Goal: Task Accomplishment & Management: Complete application form

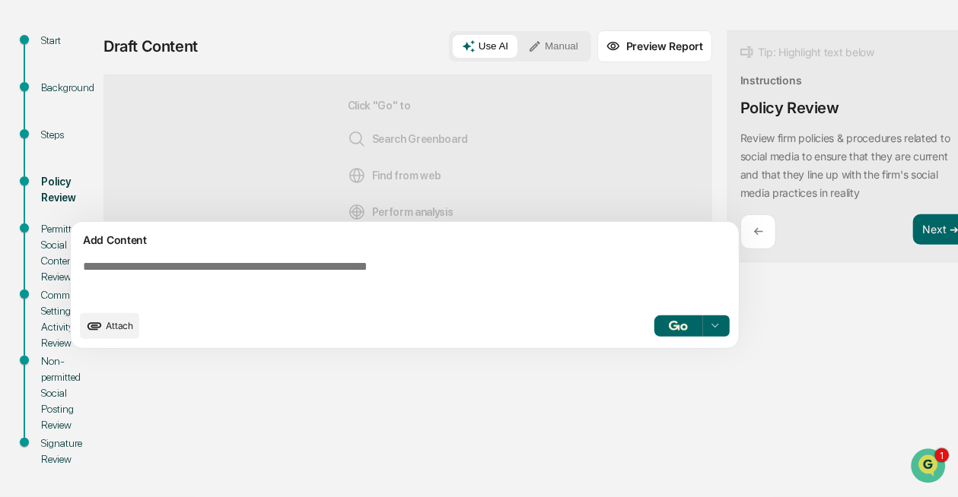
click at [316, 272] on textarea at bounding box center [408, 281] width 662 height 55
click at [294, 269] on textarea at bounding box center [408, 281] width 662 height 55
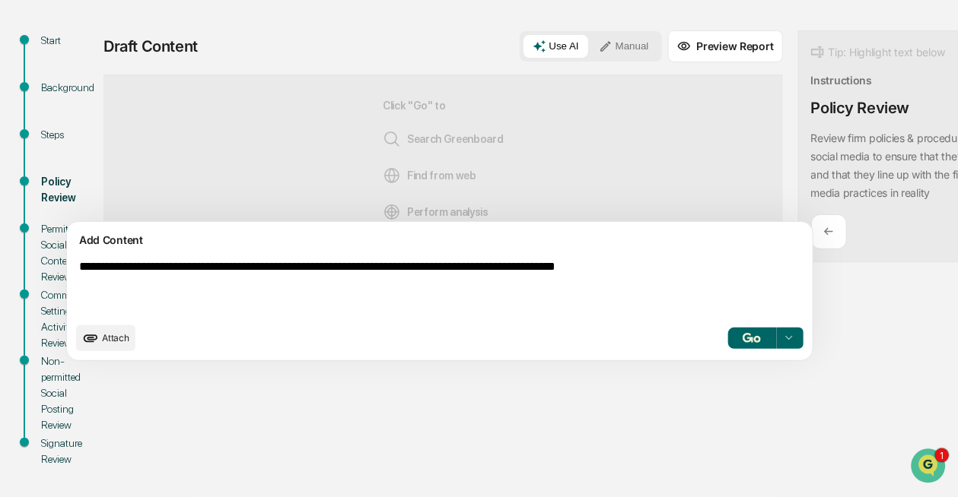
type textarea "**********"
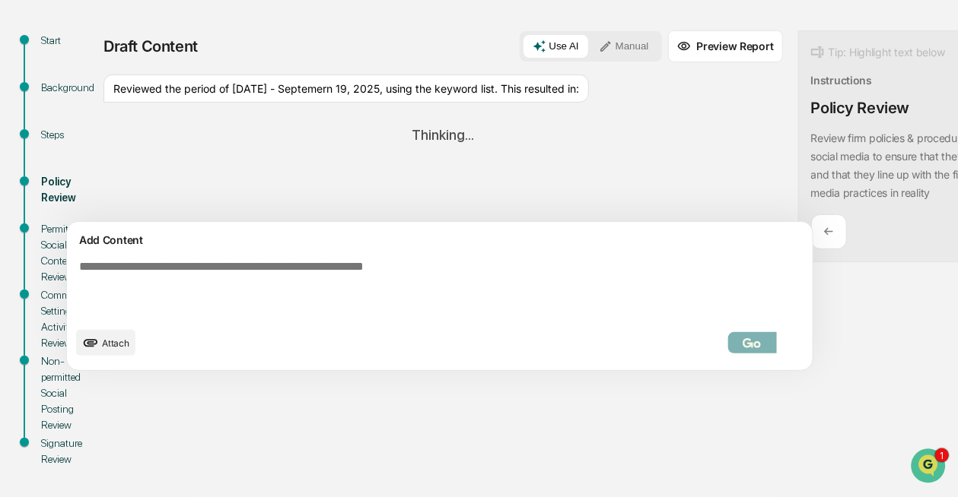
click at [590, 46] on button "Manual" at bounding box center [624, 46] width 68 height 23
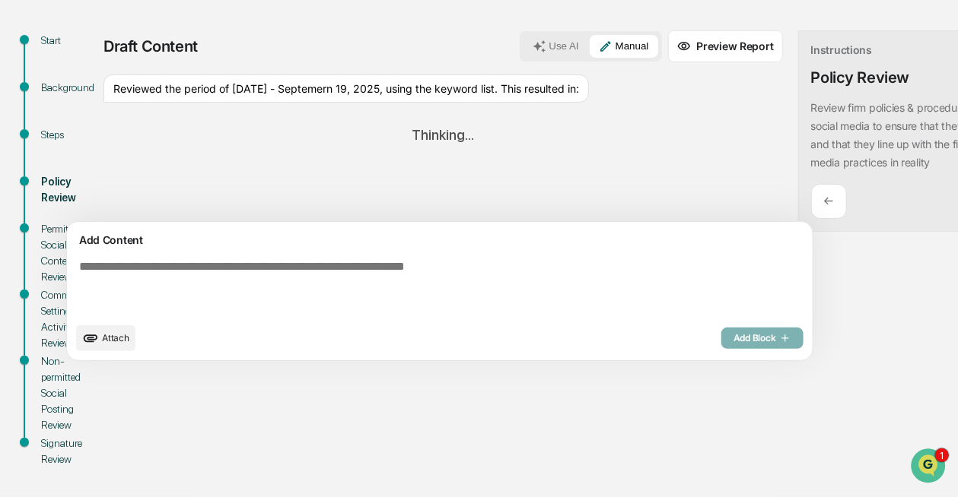
click at [279, 94] on div "Reviewed the period of September 15, 2025 - Septemern 19, 2025, using the keywo…" at bounding box center [345, 89] width 485 height 29
click at [183, 103] on div "Reviewed the period of September 15, 2025 - Septemern 19, 2025, using the keywo…" at bounding box center [345, 89] width 485 height 29
click at [184, 103] on div "Reviewed the period of September 15, 2025 - Septemern 19, 2025, using the keywo…" at bounding box center [345, 89] width 485 height 29
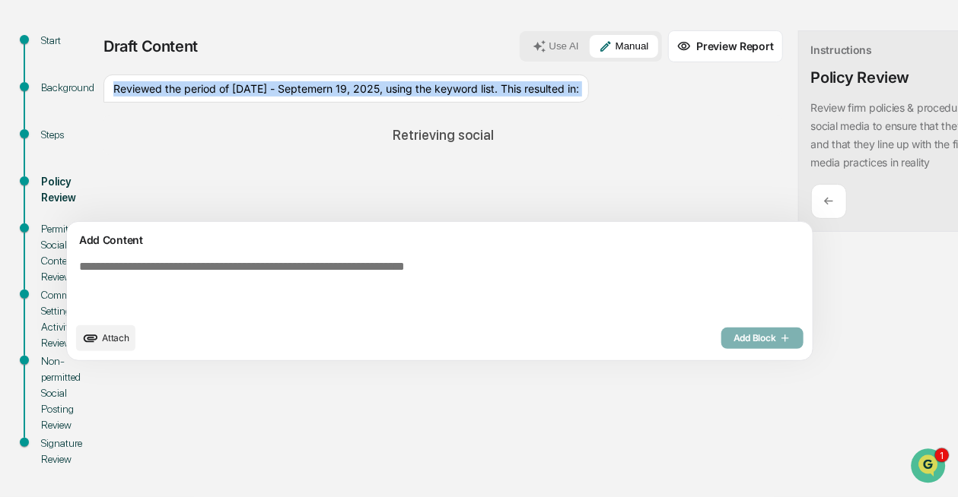
click at [184, 103] on div "Reviewed the period of September 15, 2025 - Septemern 19, 2025, using the keywo…" at bounding box center [345, 89] width 485 height 29
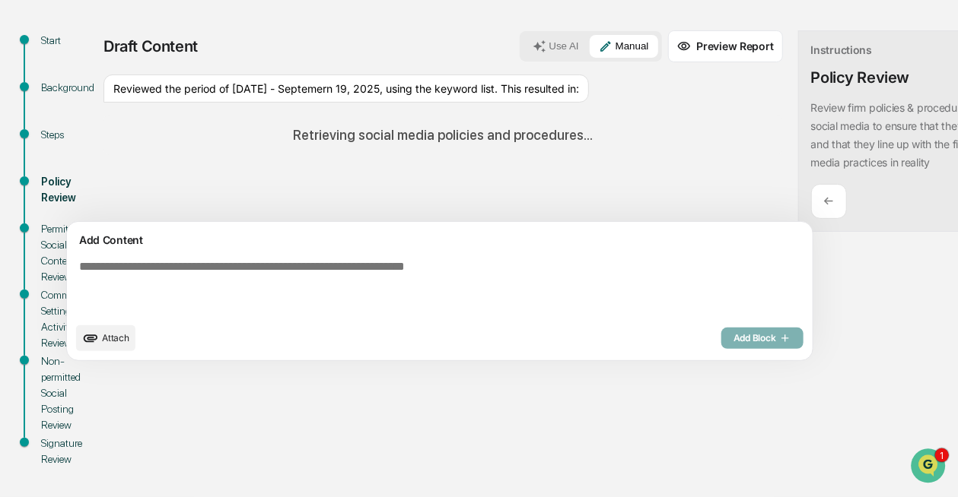
click at [106, 275] on textarea at bounding box center [404, 287] width 663 height 67
click at [222, 279] on textarea at bounding box center [404, 287] width 663 height 67
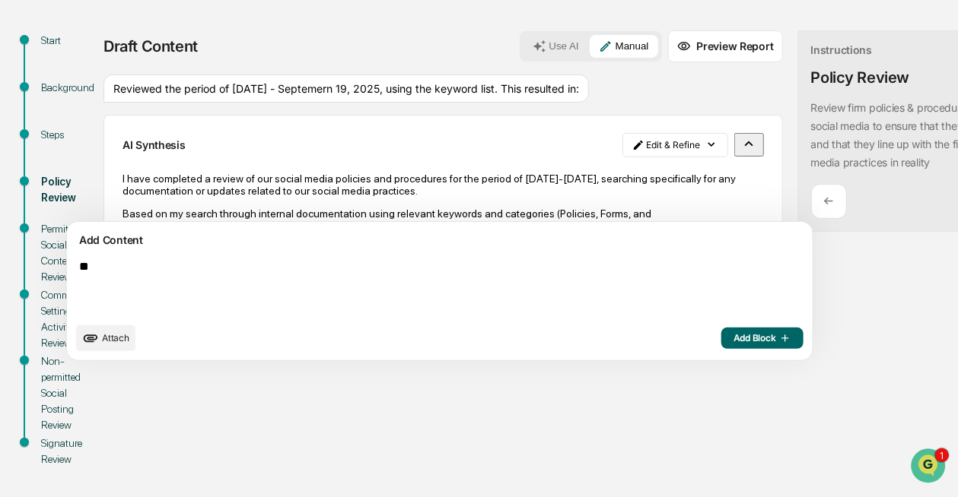
type textarea "*"
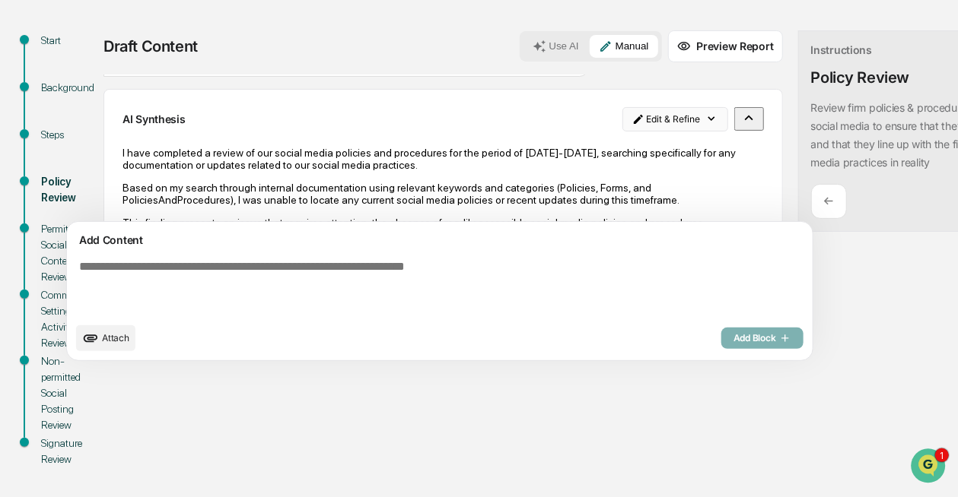
scroll to position [143, 0]
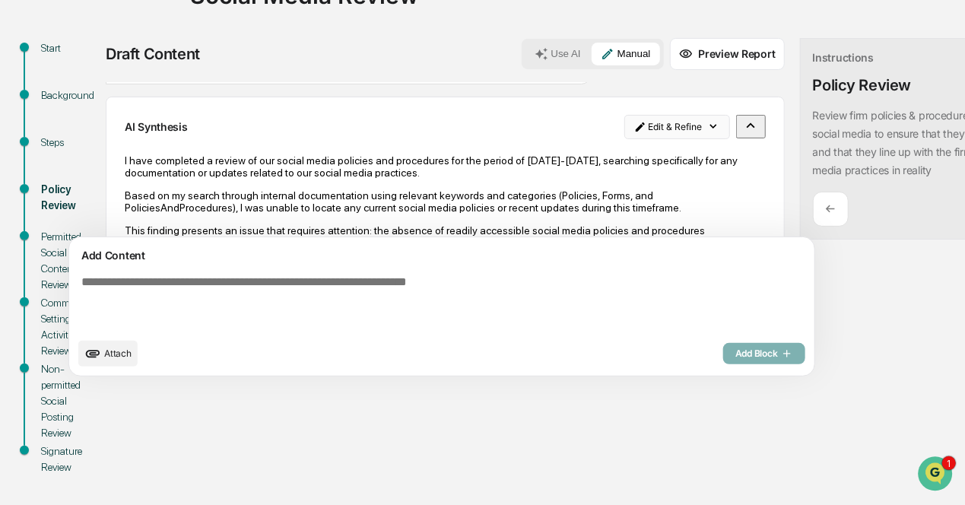
click at [634, 130] on html "Calendar Manage Tasks Reviews Approval Management Company People, Data, Setting…" at bounding box center [482, 109] width 965 height 505
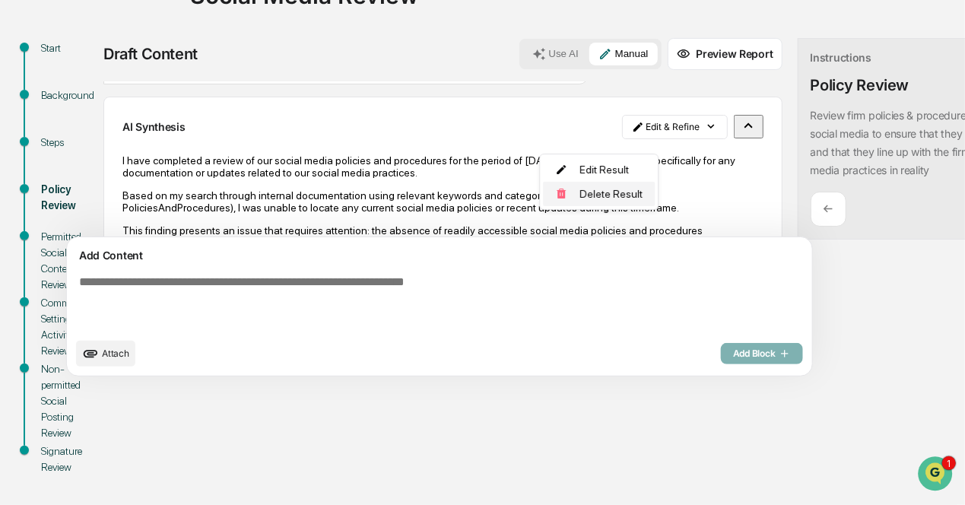
click at [633, 193] on div "Delete Result" at bounding box center [599, 194] width 112 height 24
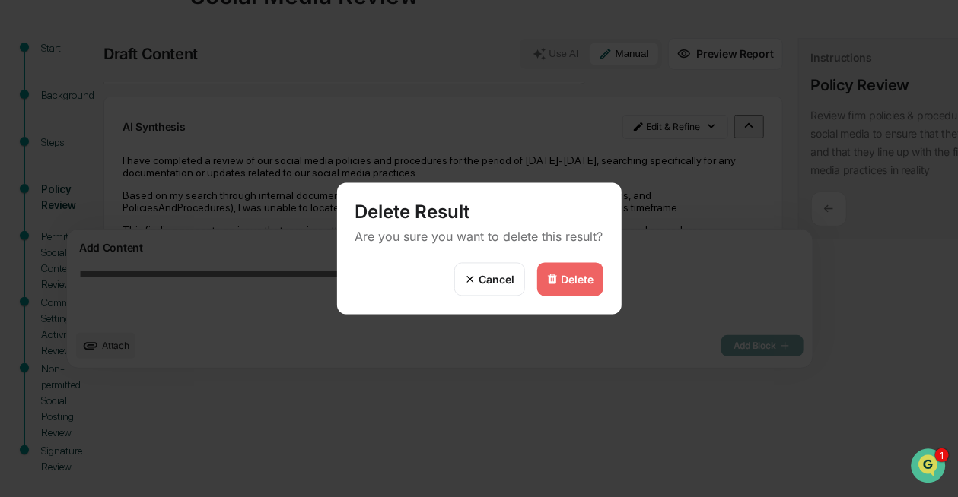
click at [567, 287] on div "Delete" at bounding box center [570, 279] width 66 height 33
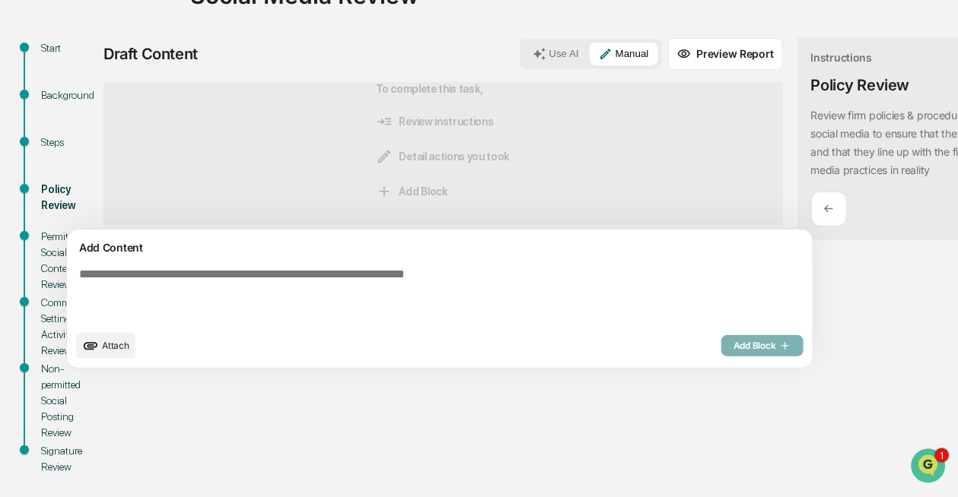
scroll to position [0, 0]
click at [350, 269] on textarea at bounding box center [404, 295] width 663 height 67
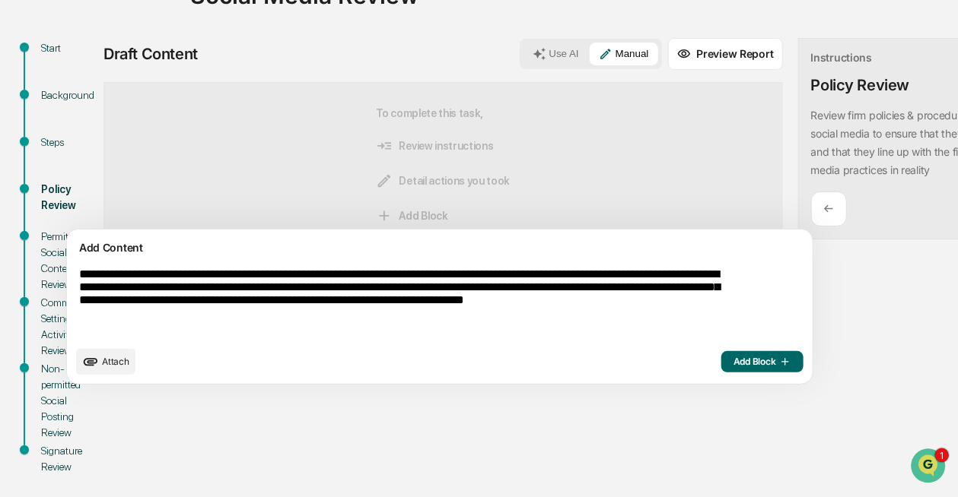
type textarea "**********"
click at [721, 360] on button "Add Block" at bounding box center [762, 361] width 82 height 21
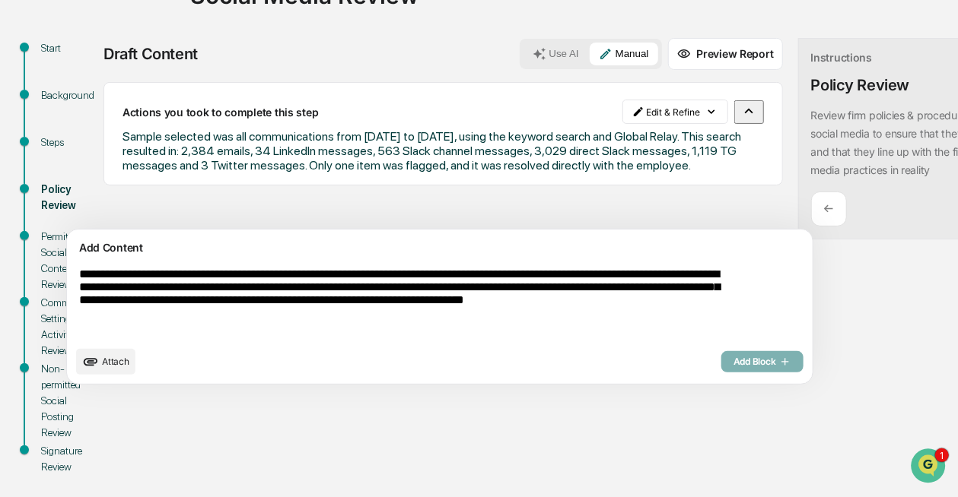
click at [668, 50] on button "Preview Report" at bounding box center [725, 54] width 115 height 32
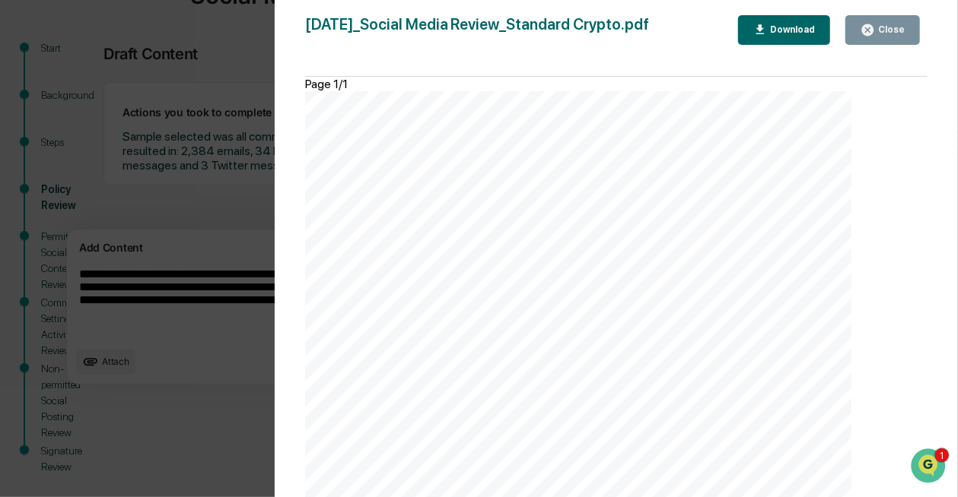
scroll to position [178, 0]
click at [879, 45] on div "2025-09-23_Social Media Review_Standard Crypto.pdf Close Download Page 1/1 Sept…" at bounding box center [616, 263] width 622 height 497
click at [885, 35] on div "Close" at bounding box center [882, 30] width 44 height 14
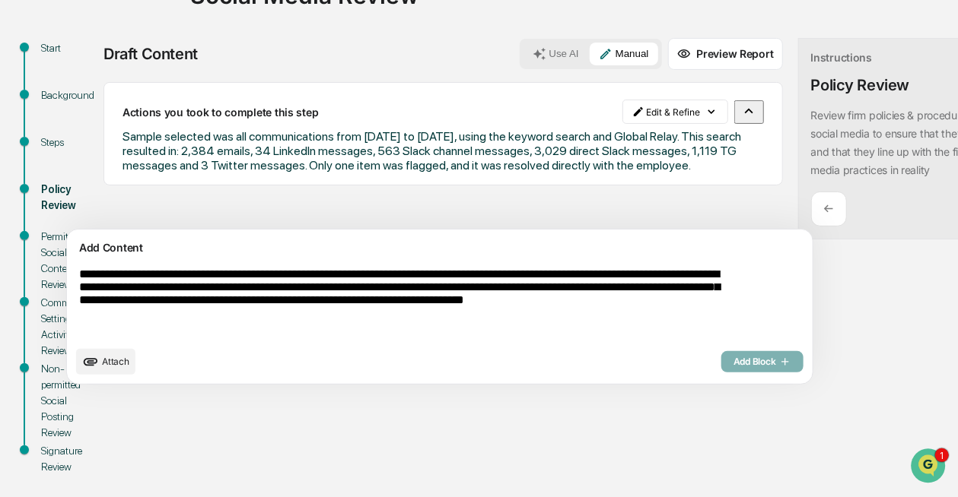
drag, startPoint x: 424, startPoint y: 179, endPoint x: 117, endPoint y: 129, distance: 311.4
click at [117, 129] on div "Actions you took to complete this step Edit & Refine Sample selected was all co…" at bounding box center [442, 133] width 679 height 103
copy span "Sample selected was all communications from [DATE] to [DATE], using the keyword…"
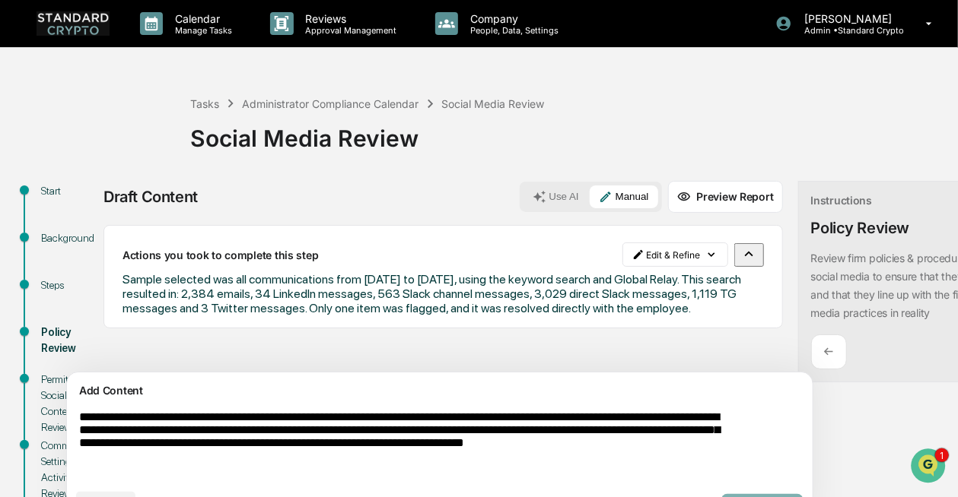
click at [824, 346] on p "←" at bounding box center [829, 352] width 10 height 14
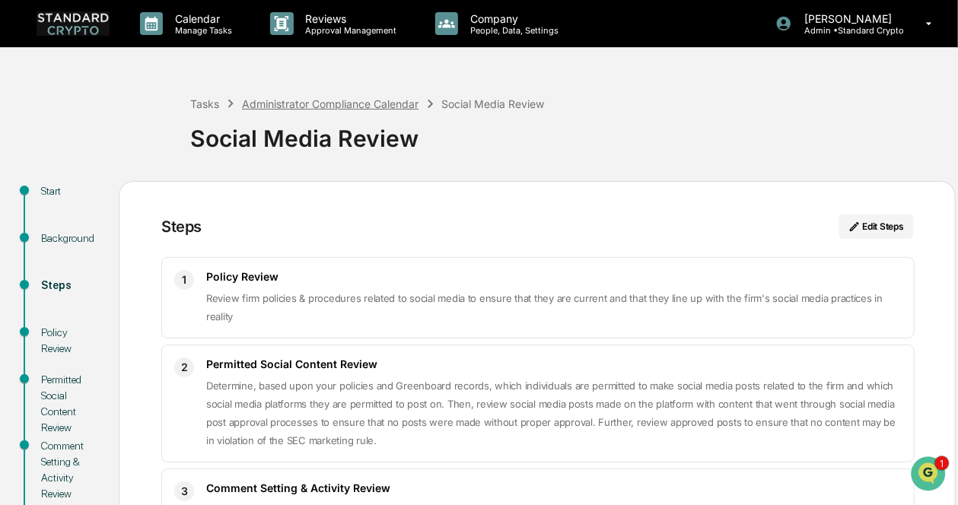
click at [365, 106] on div "Administrator Compliance Calendar" at bounding box center [330, 103] width 176 height 13
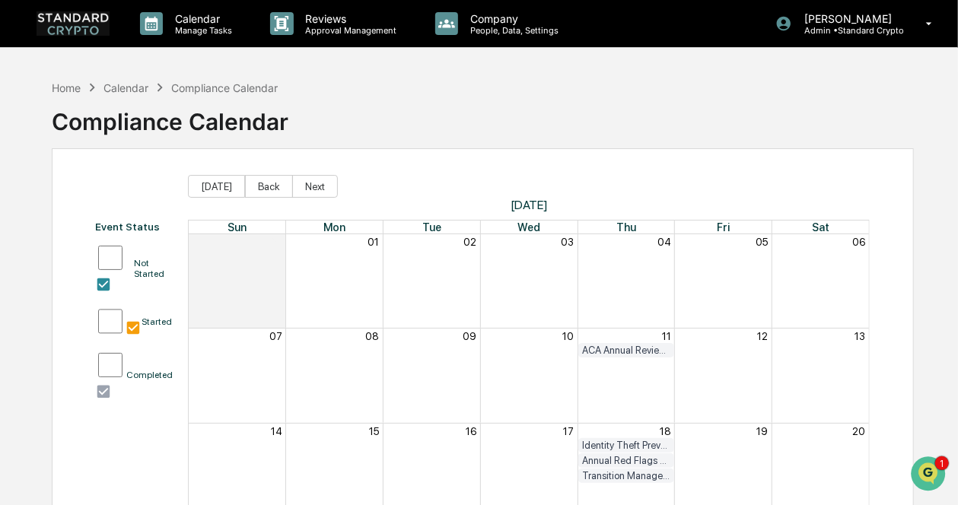
click at [120, 91] on div "Calendar" at bounding box center [125, 87] width 45 height 13
click at [199, 24] on p "Calendar" at bounding box center [201, 18] width 77 height 13
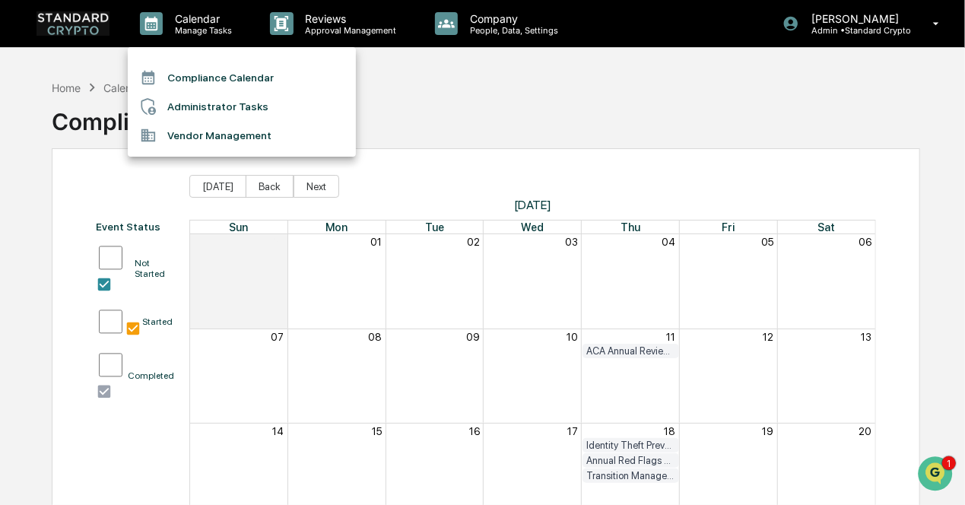
click at [225, 112] on li "Administrator Tasks" at bounding box center [242, 106] width 228 height 29
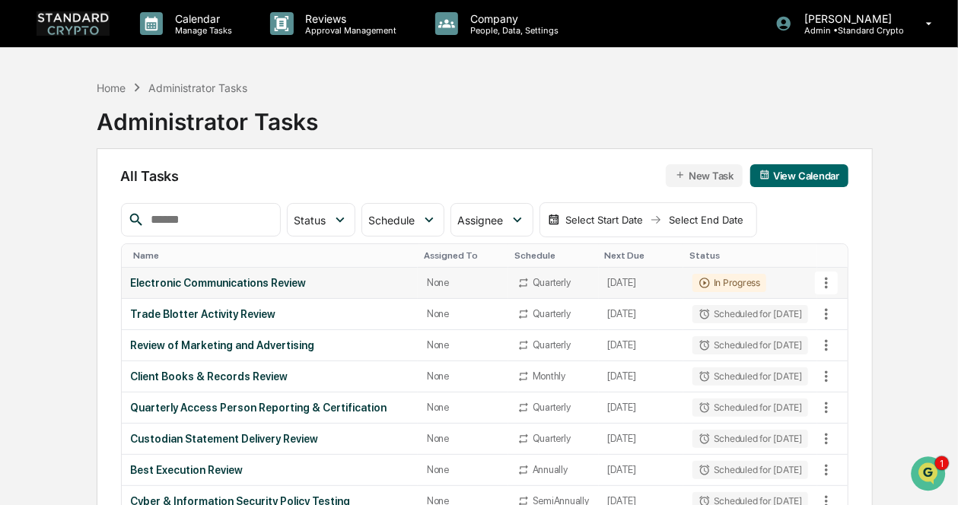
click at [730, 279] on div "In Progress" at bounding box center [729, 283] width 74 height 18
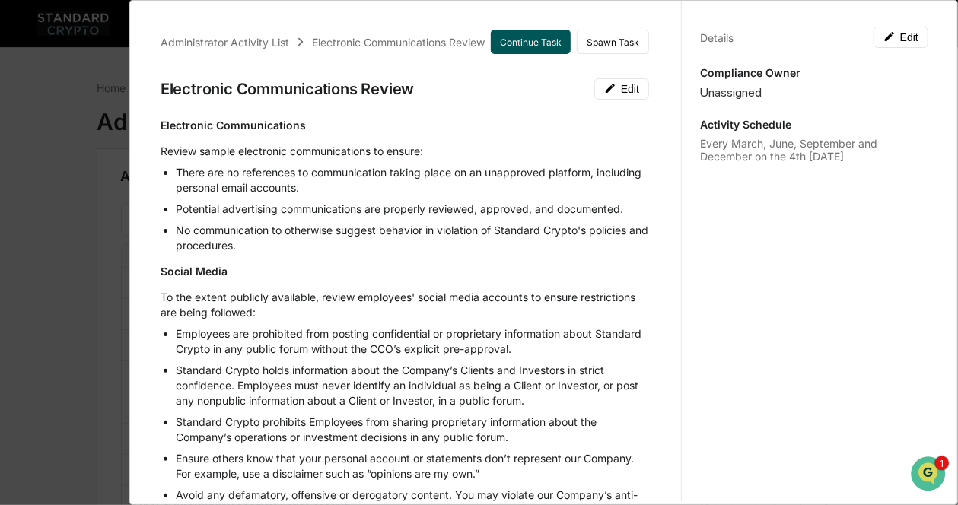
click at [516, 43] on button "Continue Task" at bounding box center [531, 42] width 80 height 24
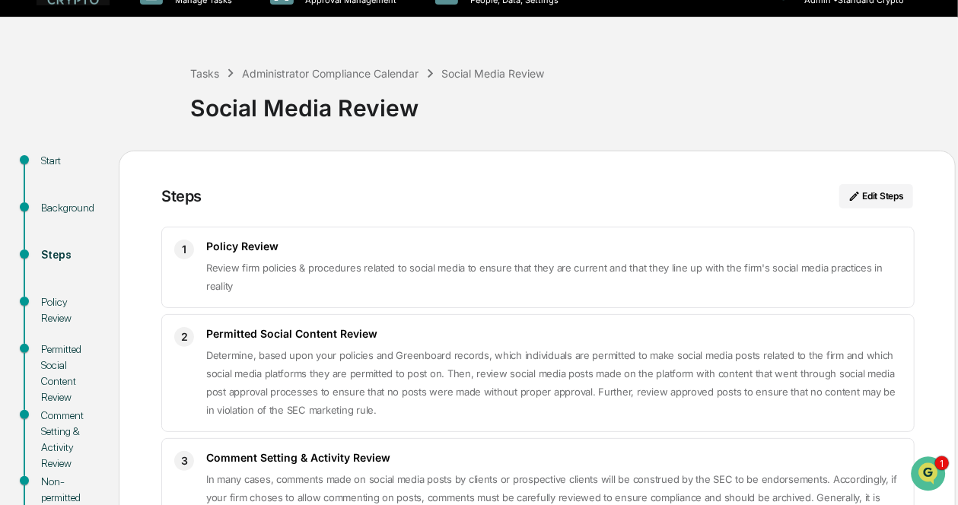
scroll to position [32, 0]
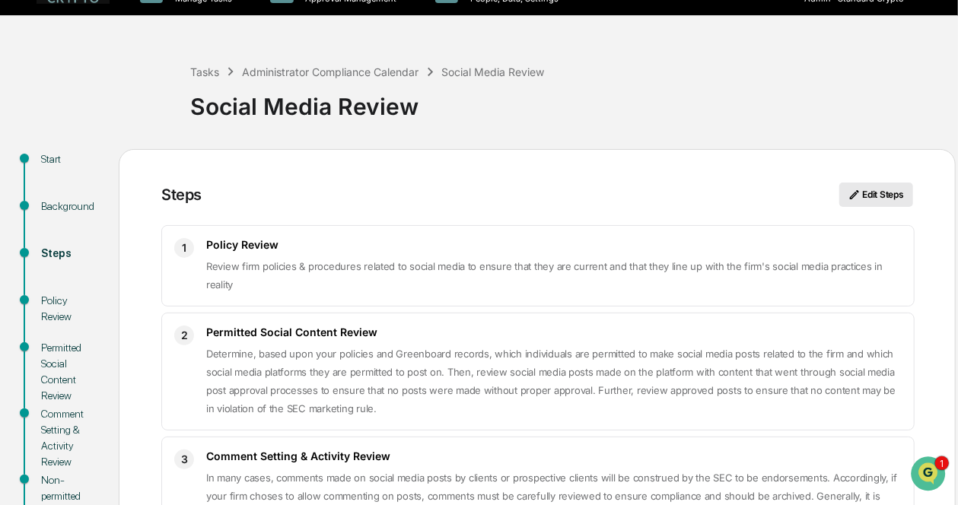
click at [893, 200] on button "Edit Steps" at bounding box center [876, 195] width 74 height 24
click at [894, 202] on button "Edit Steps" at bounding box center [876, 195] width 74 height 24
click at [891, 202] on button "Edit Steps" at bounding box center [876, 195] width 74 height 24
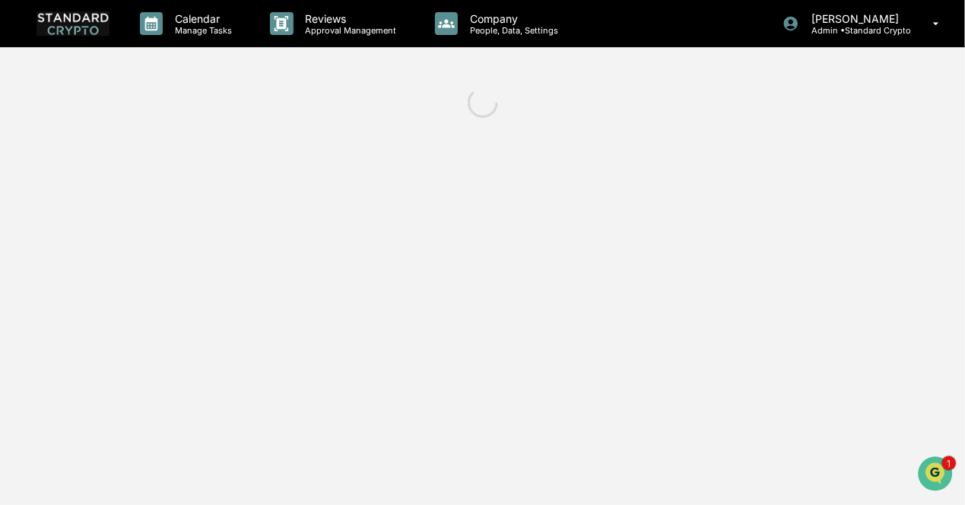
click at [886, 200] on div "Calendar Manage Tasks Reviews Approval Management Company People, Data, Setting…" at bounding box center [482, 252] width 965 height 505
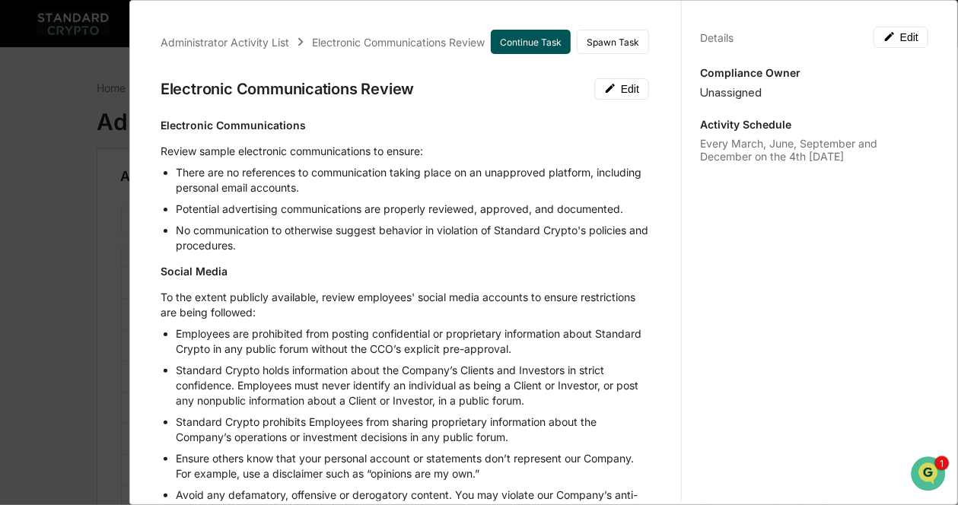
click at [537, 47] on button "Continue Task" at bounding box center [531, 42] width 80 height 24
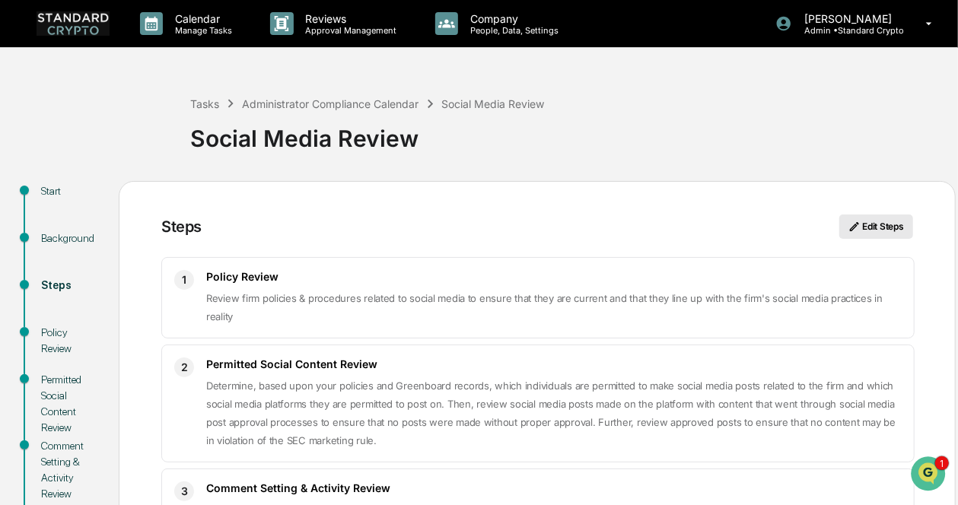
click at [863, 234] on button "Edit Steps" at bounding box center [876, 227] width 74 height 24
click at [806, 287] on div "Policy Review Review firm policies & procedures related to social media to ensu…" at bounding box center [553, 298] width 695 height 56
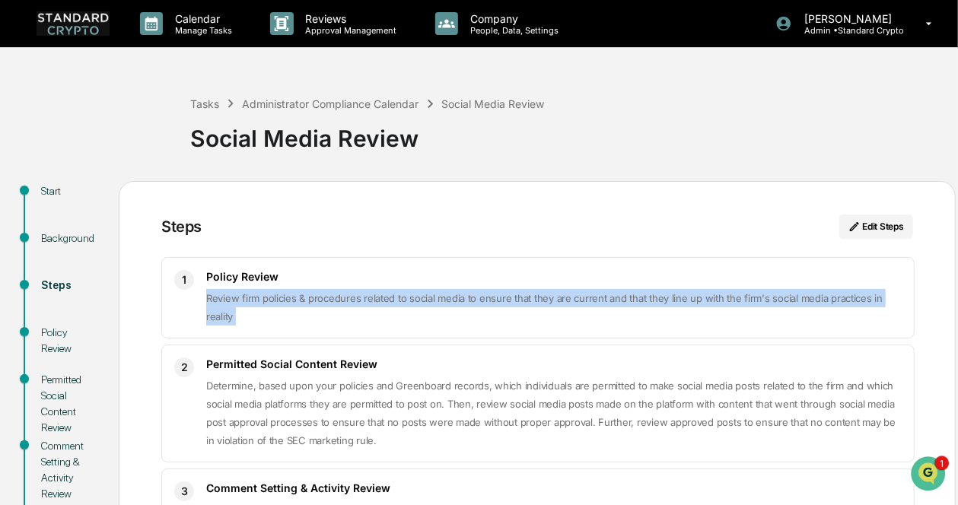
click at [806, 287] on div "Policy Review Review firm policies & procedures related to social media to ensu…" at bounding box center [553, 298] width 695 height 56
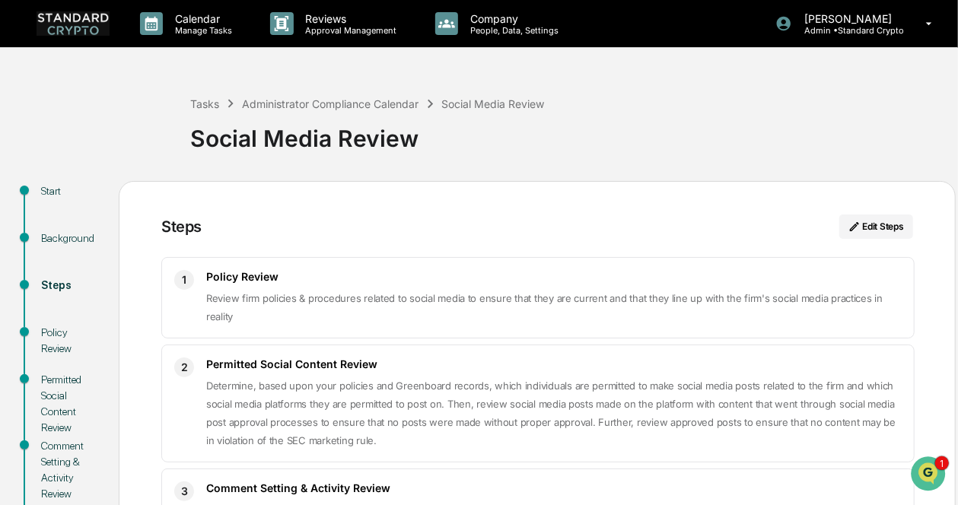
click at [885, 211] on div at bounding box center [537, 211] width 752 height 8
click at [879, 223] on button "Edit Steps" at bounding box center [876, 227] width 74 height 24
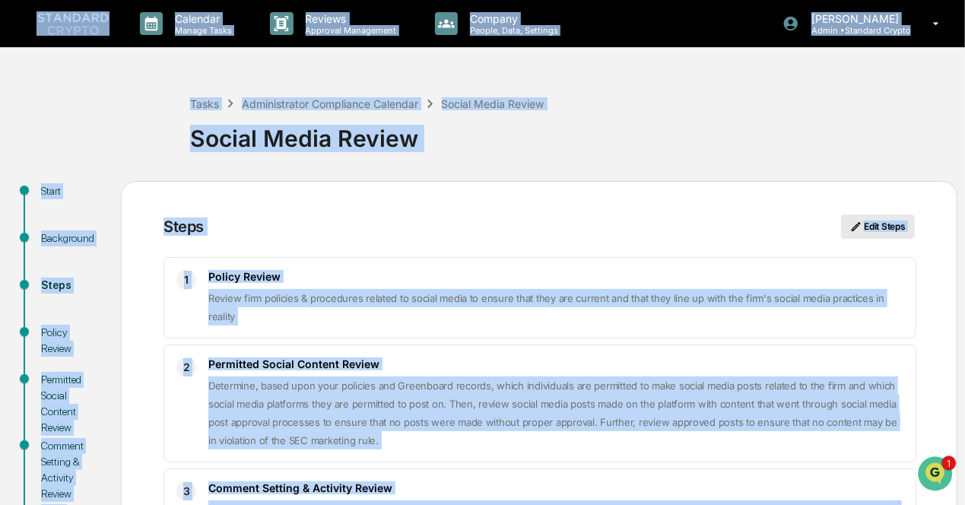
click at [879, 223] on div "Calendar Manage Tasks Reviews Approval Management Company People, Data, Setting…" at bounding box center [482, 368] width 965 height 736
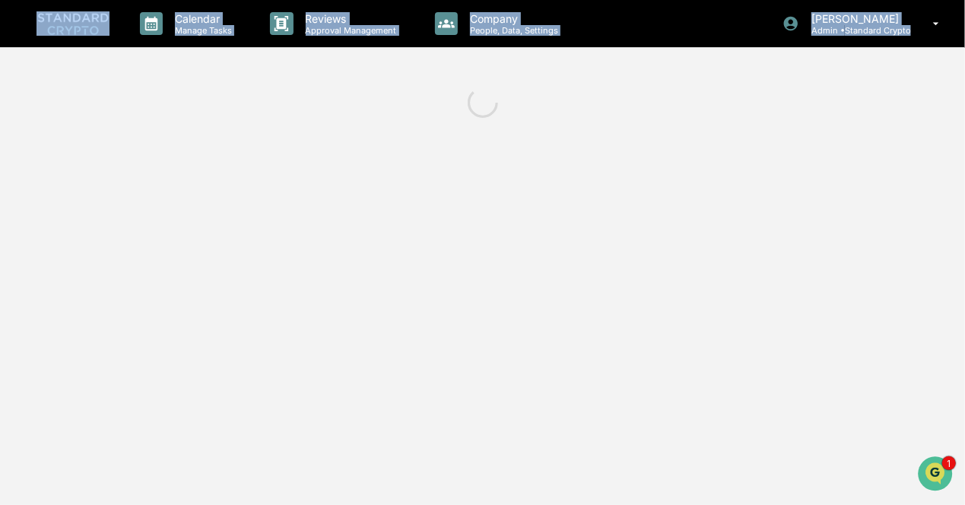
click at [879, 223] on div "Calendar Manage Tasks Reviews Approval Management Company People, Data, Setting…" at bounding box center [482, 252] width 965 height 505
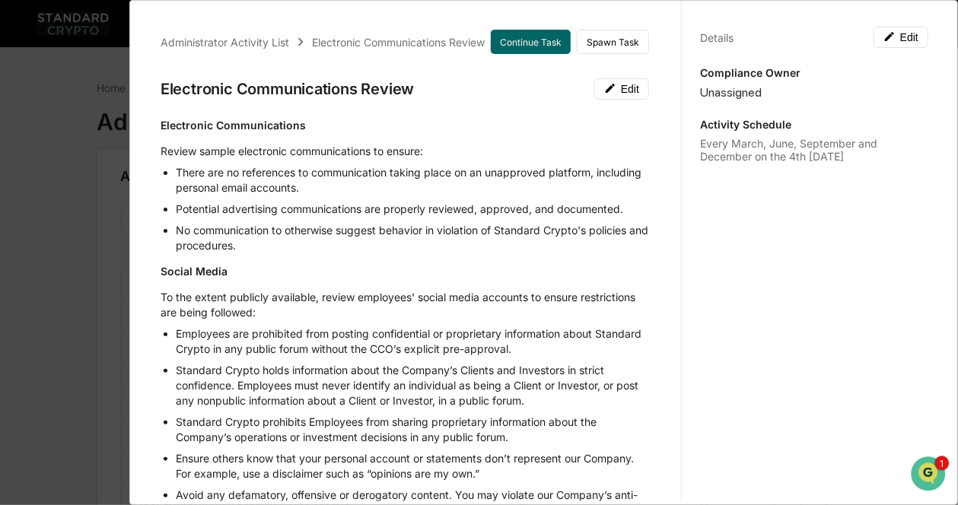
click at [88, 202] on div "Administrator Activity List Electronic Communications Review Continue Task Spaw…" at bounding box center [479, 252] width 958 height 505
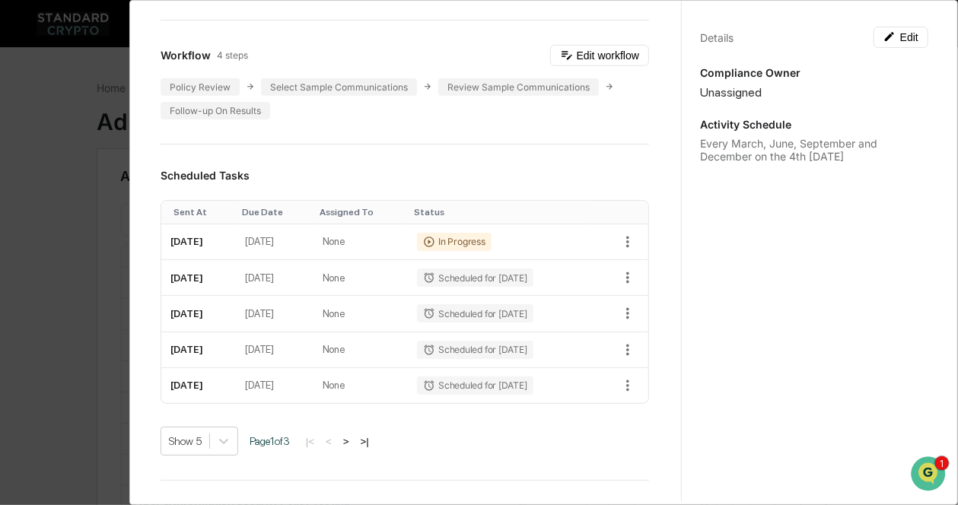
scroll to position [655, 0]
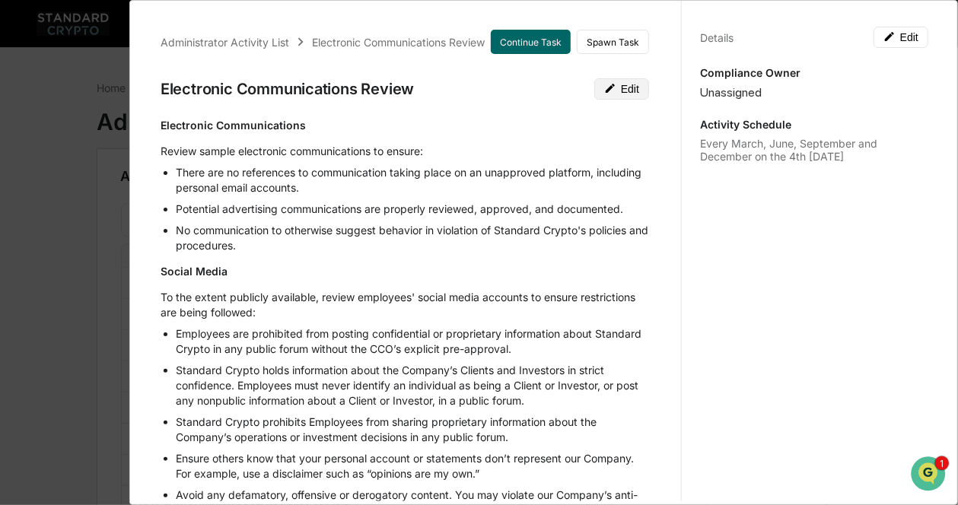
click at [605, 89] on icon at bounding box center [609, 88] width 9 height 9
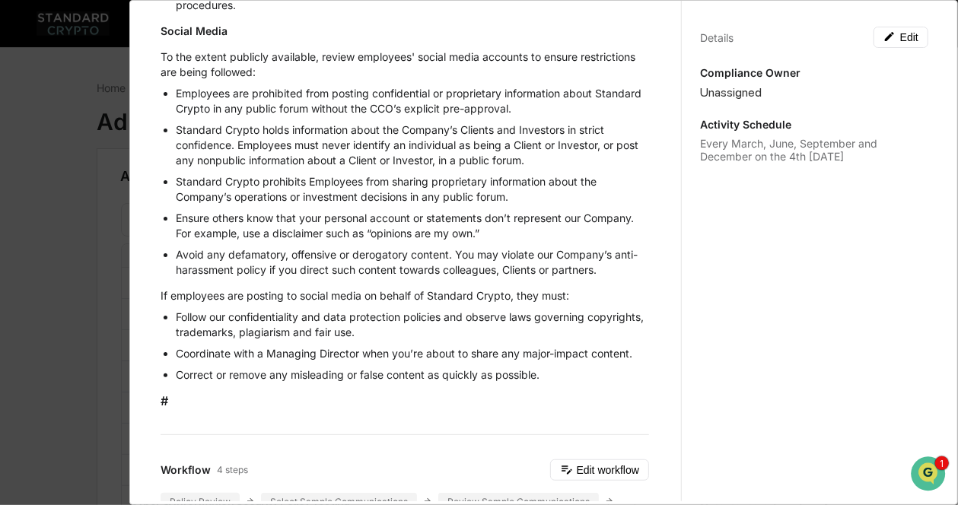
scroll to position [316, 0]
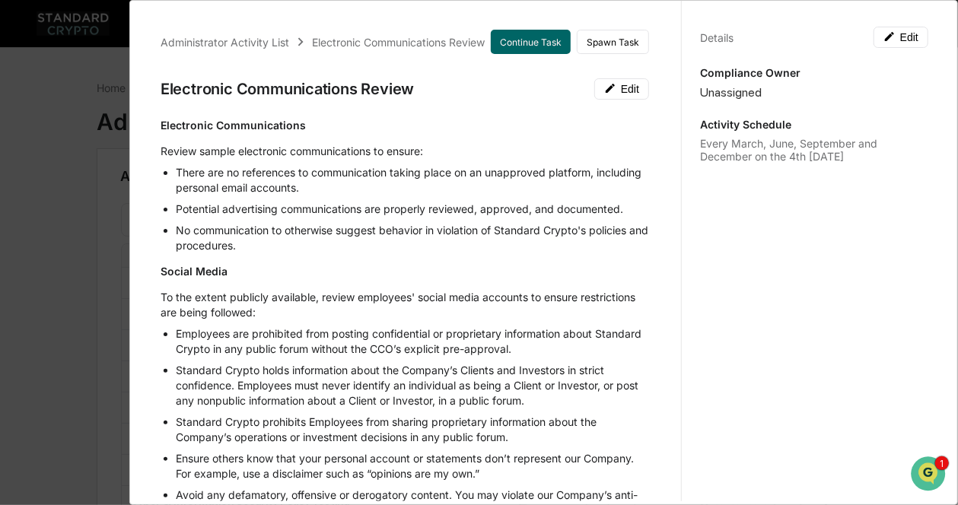
click at [56, 340] on div "Administrator Activity List Electronic Communications Review Continue Task Spaw…" at bounding box center [479, 252] width 958 height 505
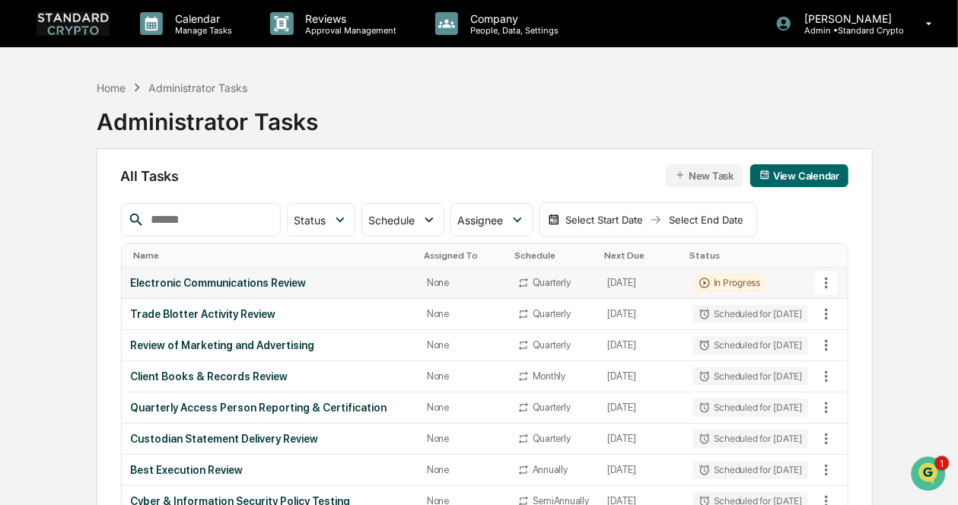
click at [249, 292] on td "Electronic Communications Review" at bounding box center [270, 283] width 297 height 31
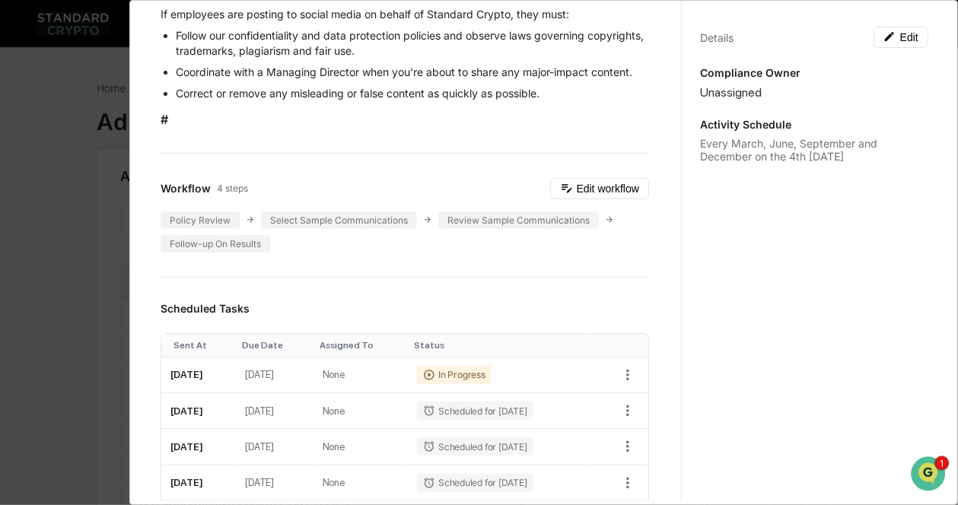
scroll to position [572, 0]
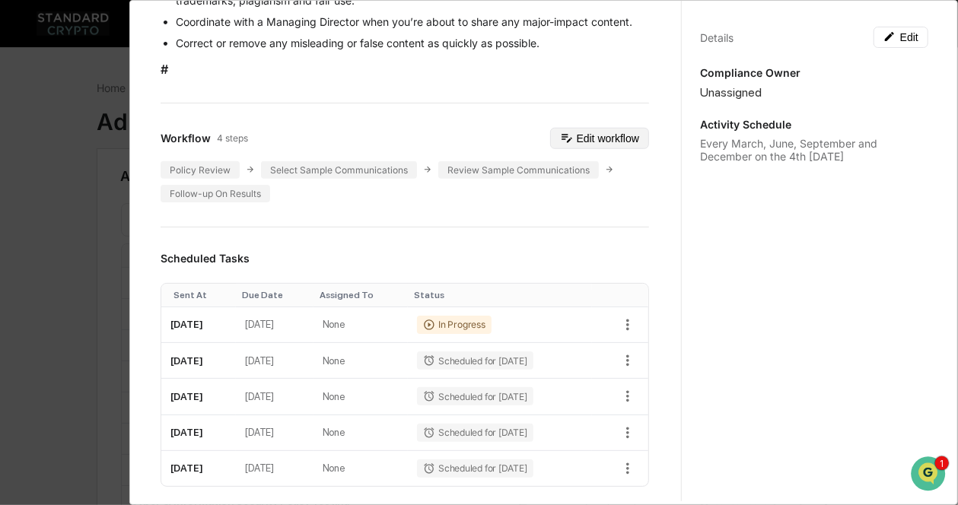
click at [570, 149] on button "Edit workflow" at bounding box center [599, 138] width 99 height 21
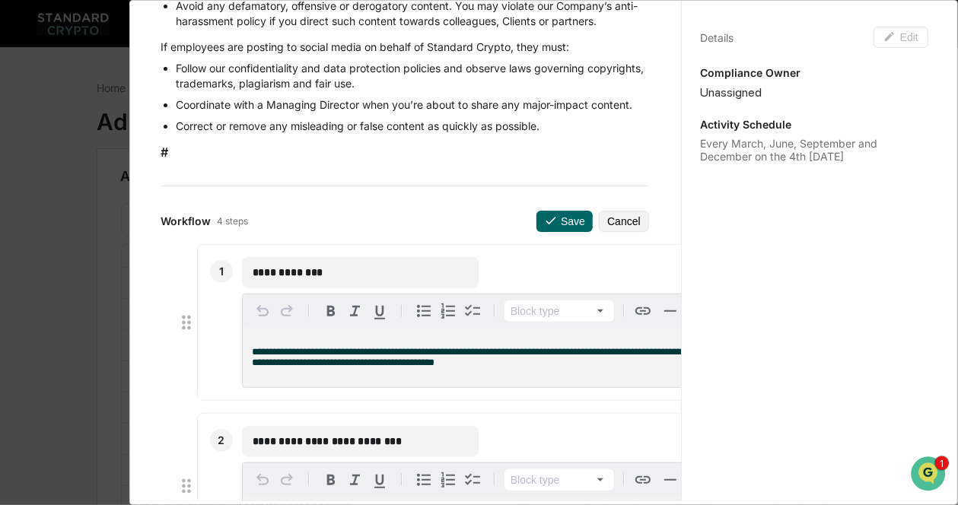
scroll to position [457, 0]
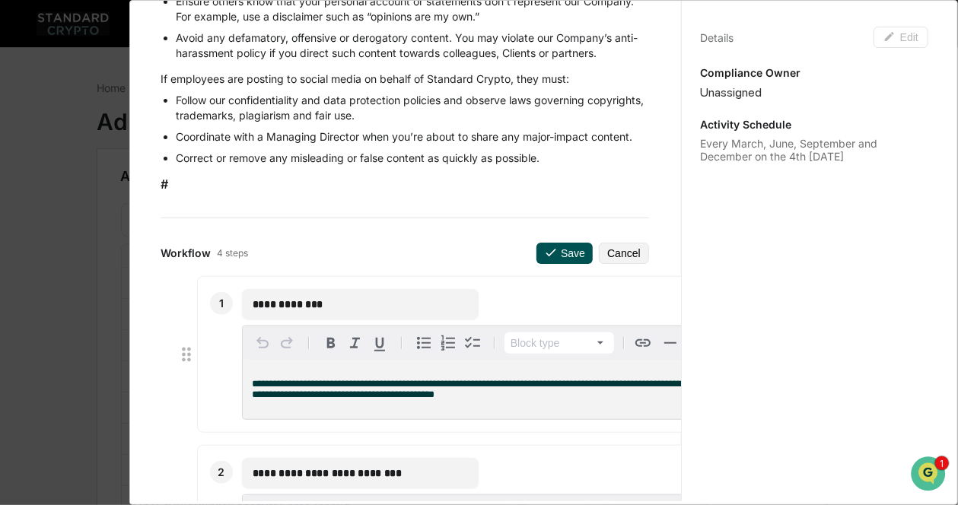
click at [560, 264] on button "Save" at bounding box center [564, 253] width 56 height 21
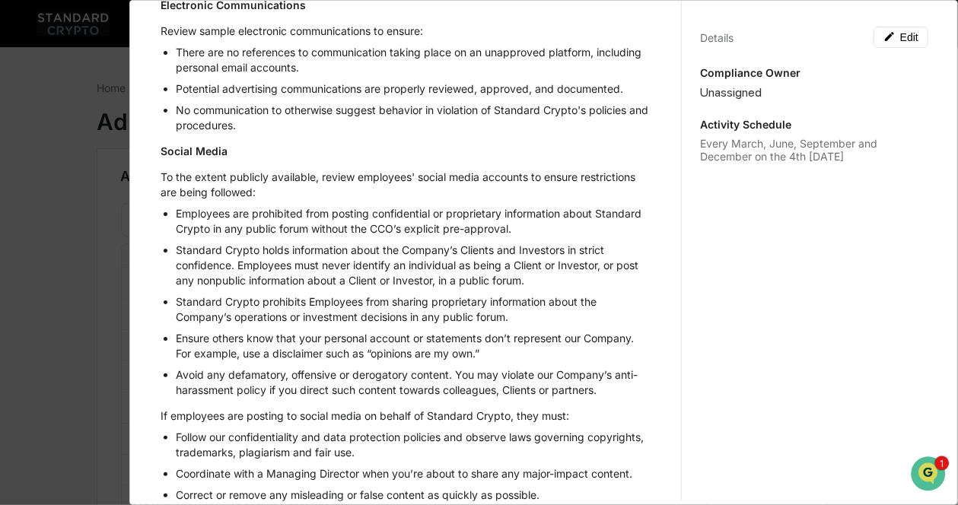
scroll to position [0, 0]
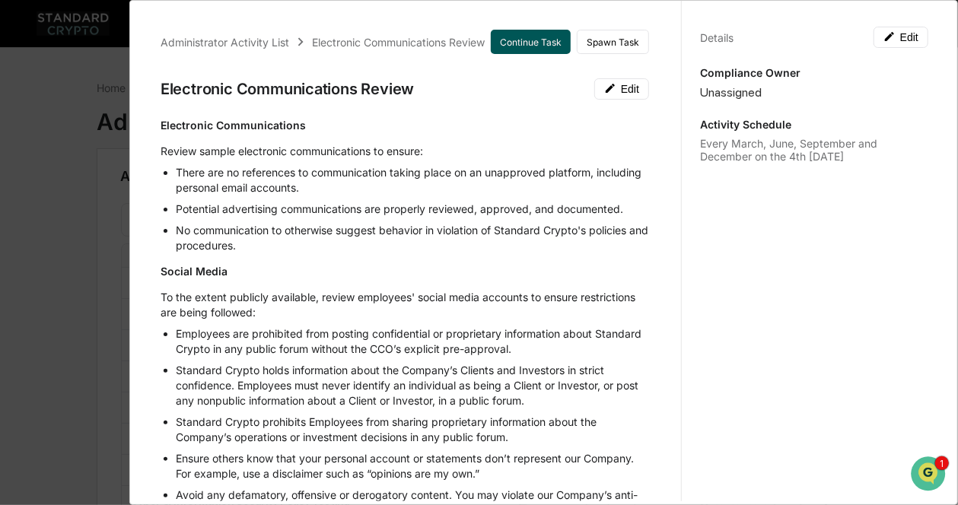
click at [520, 51] on button "Continue Task" at bounding box center [531, 42] width 80 height 24
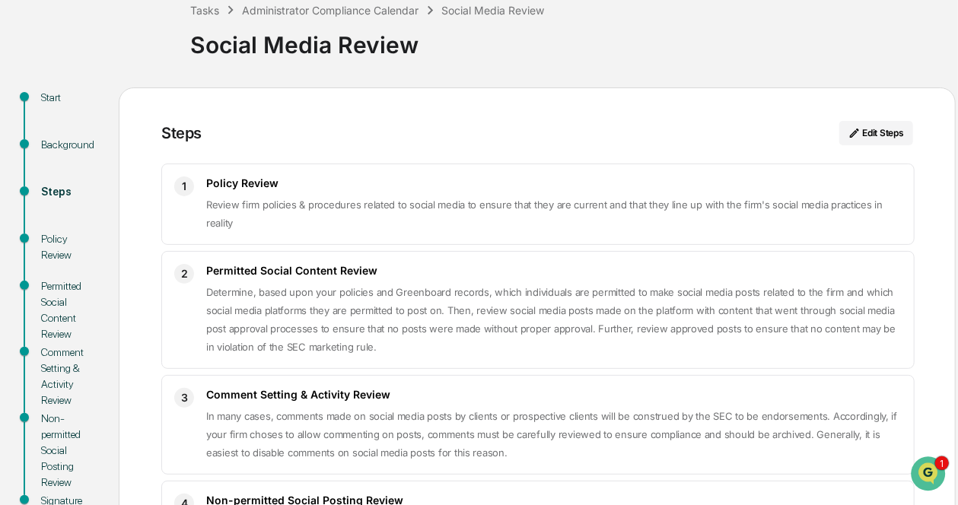
scroll to position [94, 0]
click at [866, 129] on button "Edit Steps" at bounding box center [876, 132] width 74 height 24
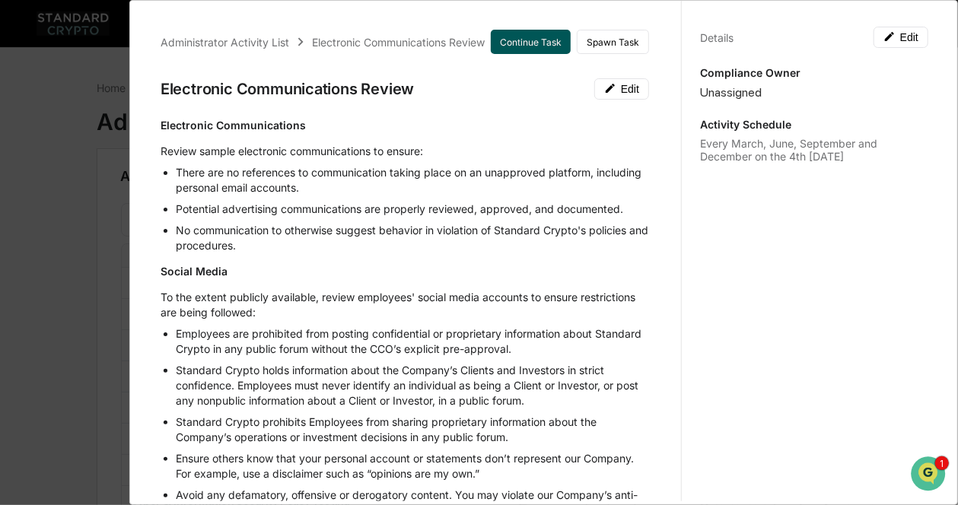
click at [509, 46] on button "Continue Task" at bounding box center [531, 42] width 80 height 24
click at [510, 43] on button "Continue Task" at bounding box center [531, 42] width 80 height 24
click at [55, 118] on div "Administrator Activity List Electronic Communications Review Continue Task Spaw…" at bounding box center [479, 252] width 958 height 505
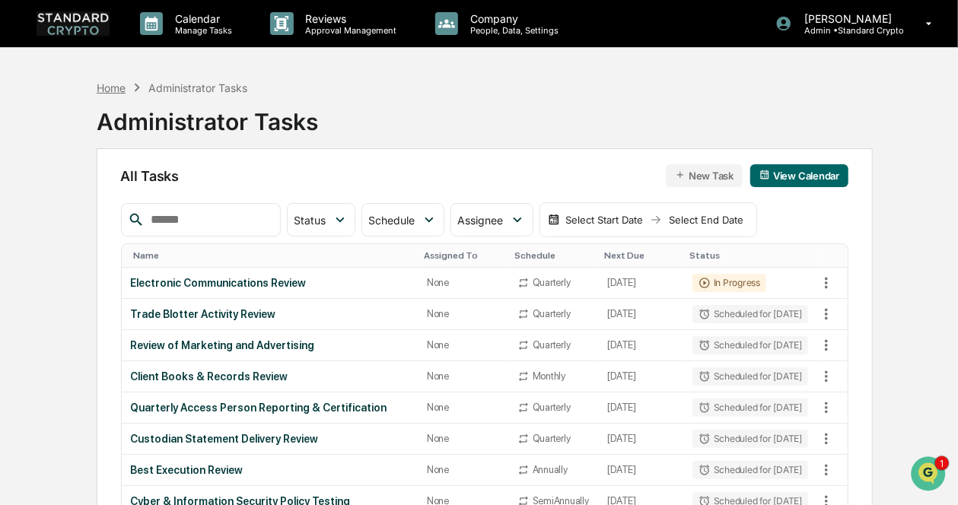
click at [114, 84] on div "Home" at bounding box center [111, 87] width 29 height 13
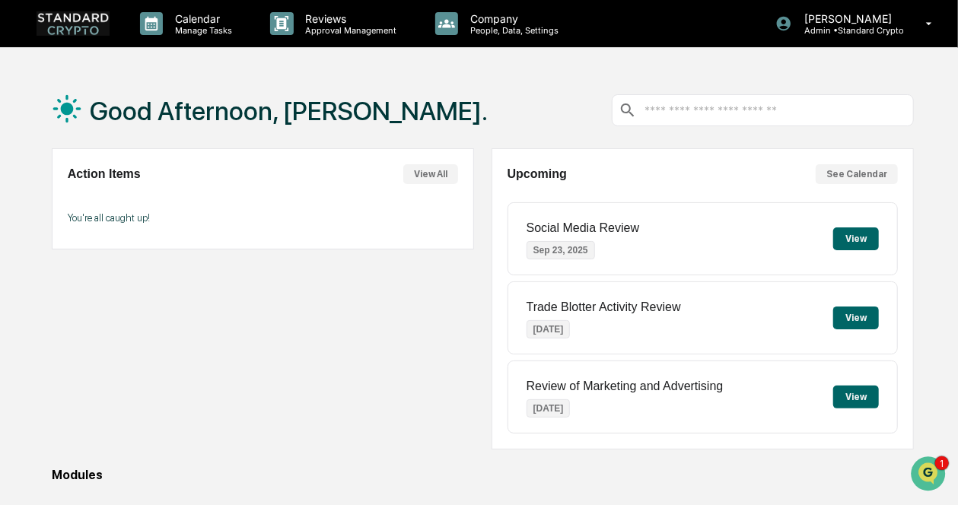
click at [53, 30] on img at bounding box center [73, 23] width 73 height 24
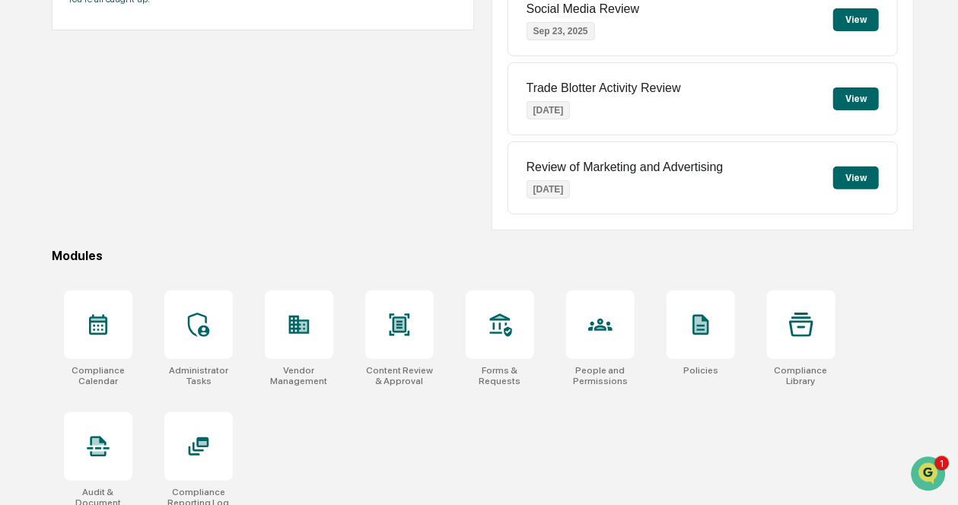
scroll to position [229, 0]
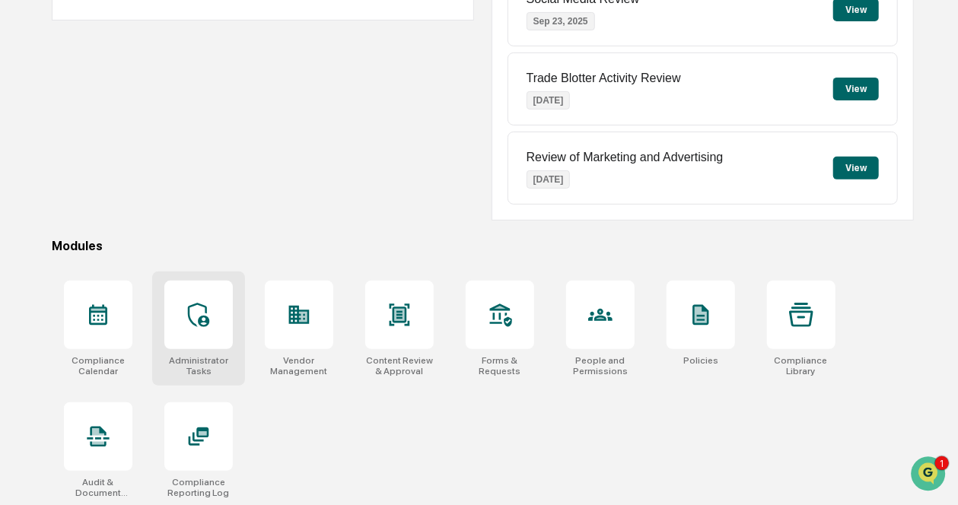
click at [188, 307] on icon at bounding box center [198, 315] width 21 height 24
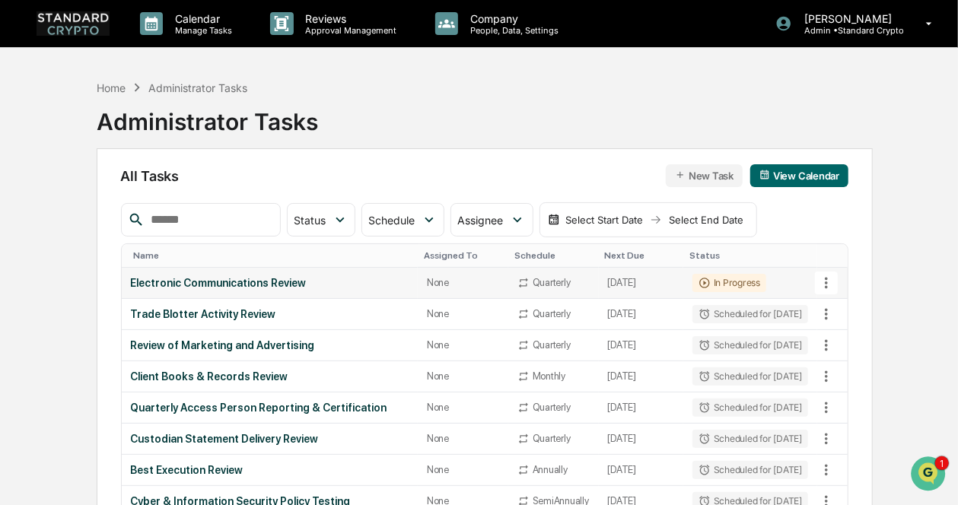
click at [713, 282] on div "In Progress" at bounding box center [729, 283] width 74 height 18
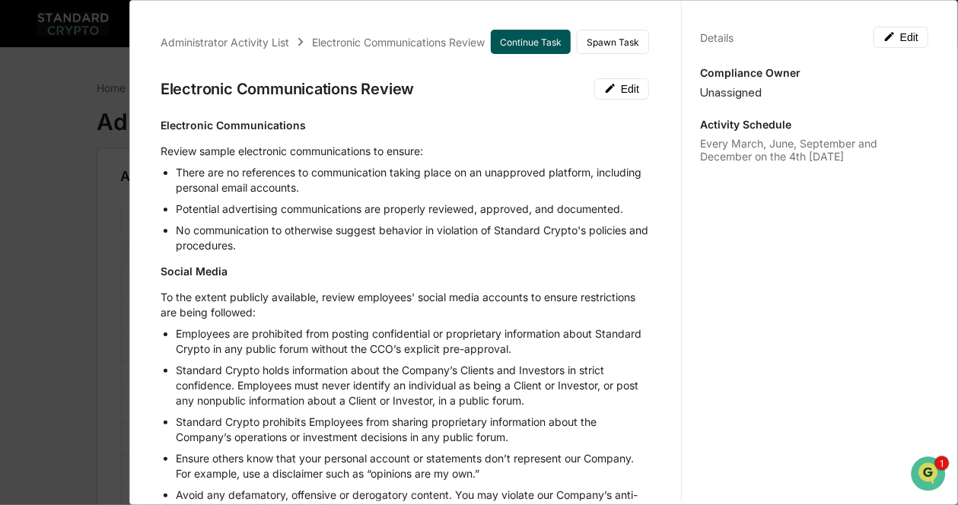
click at [525, 42] on button "Continue Task" at bounding box center [531, 42] width 80 height 24
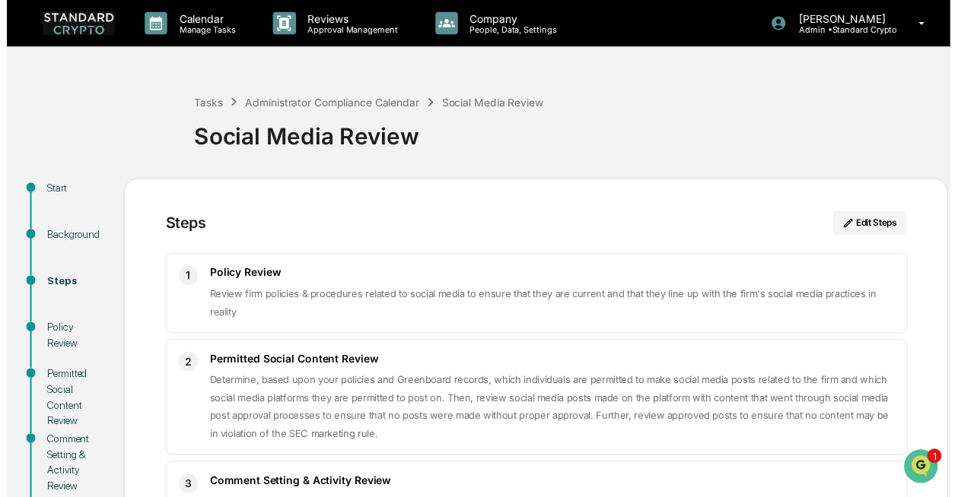
scroll to position [228, 0]
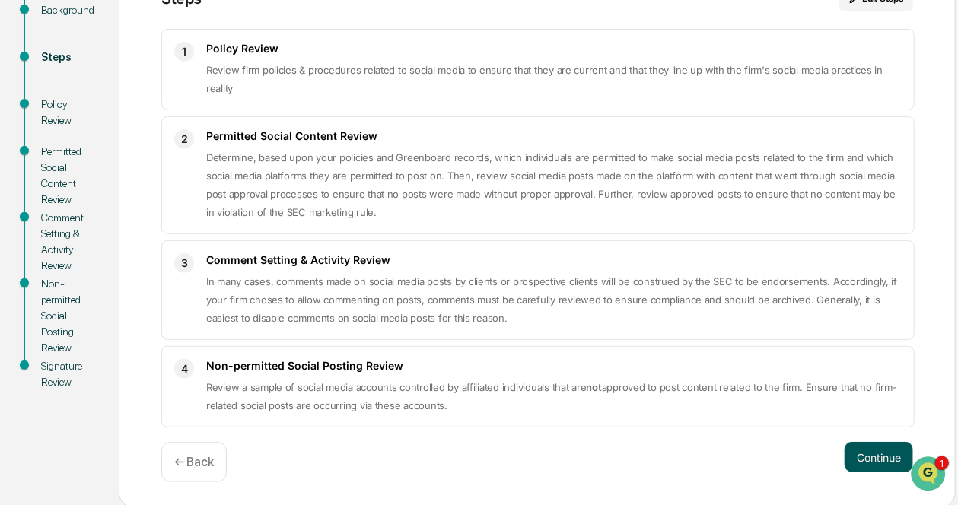
click at [849, 453] on button "Continue" at bounding box center [878, 457] width 68 height 30
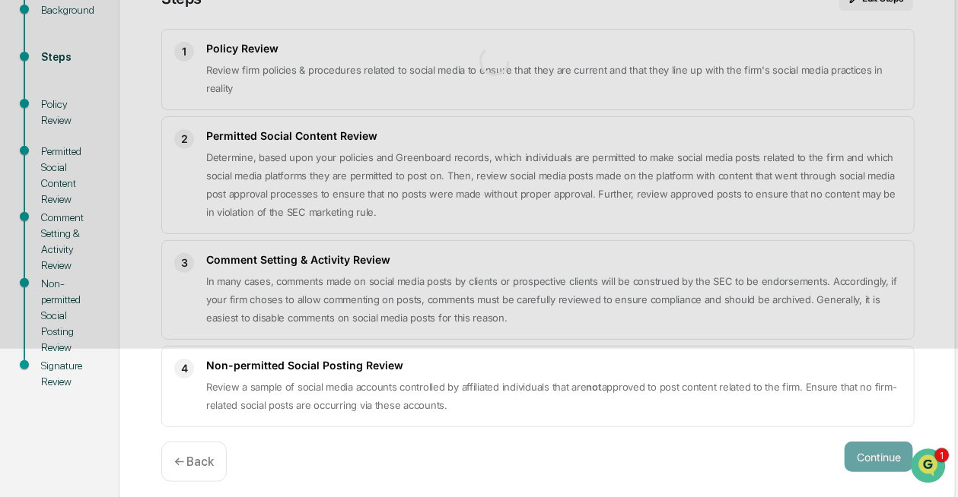
scroll to position [151, 0]
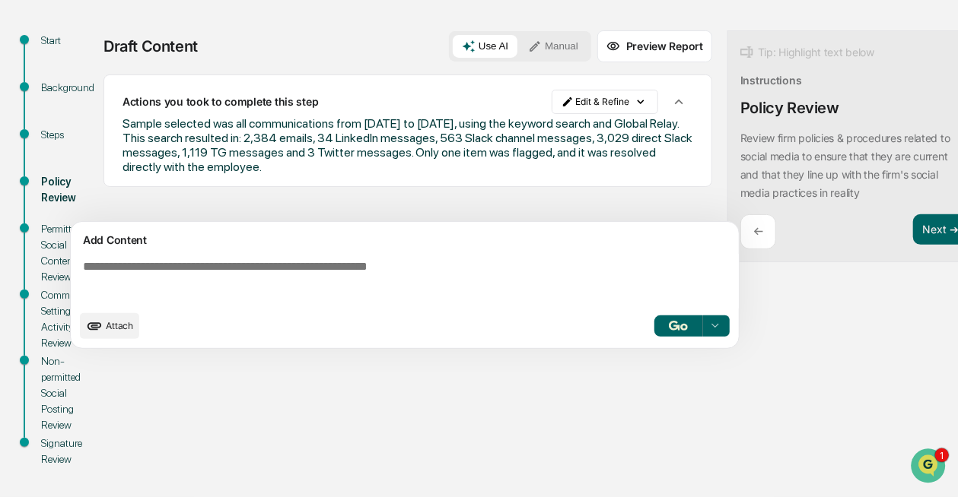
click at [653, 43] on button "Preview Report" at bounding box center [654, 46] width 115 height 32
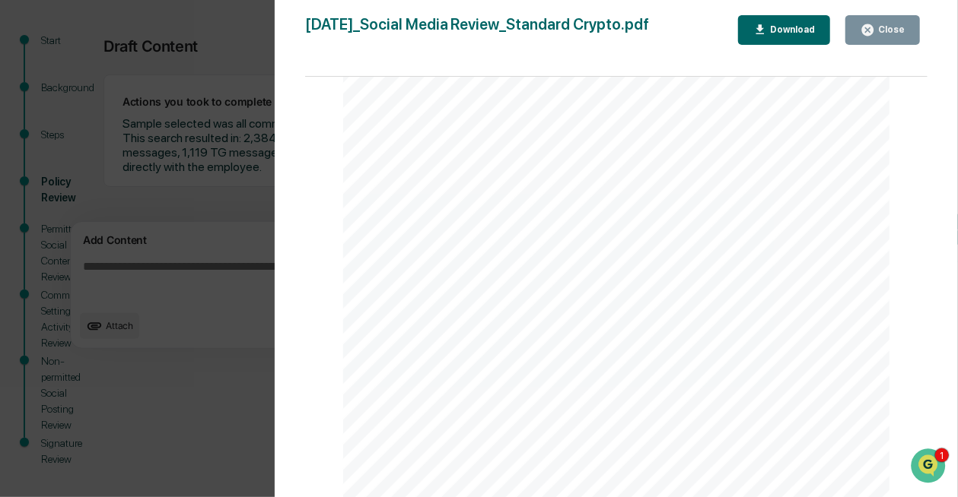
scroll to position [192, 0]
click at [893, 27] on div "Close" at bounding box center [890, 29] width 30 height 11
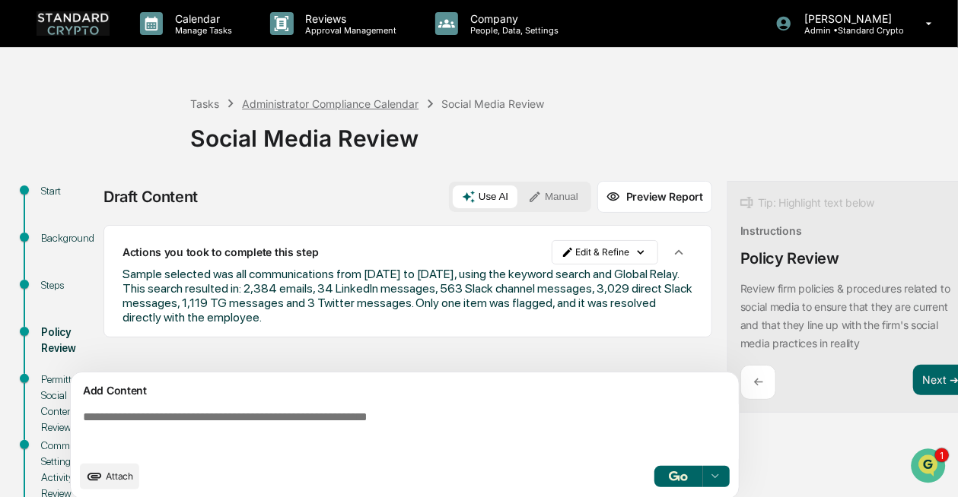
click at [321, 104] on div "Administrator Compliance Calendar" at bounding box center [330, 103] width 176 height 13
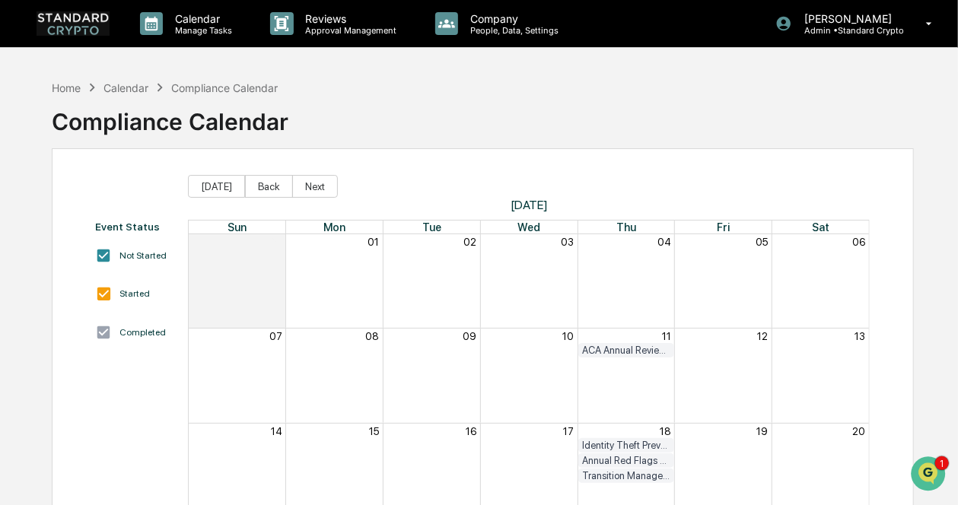
click at [58, 21] on img at bounding box center [73, 23] width 73 height 24
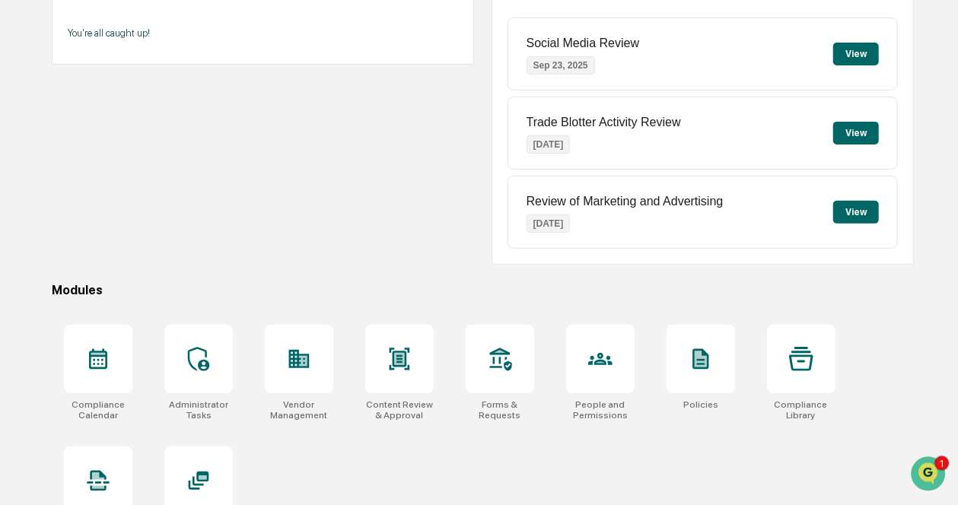
scroll to position [229, 0]
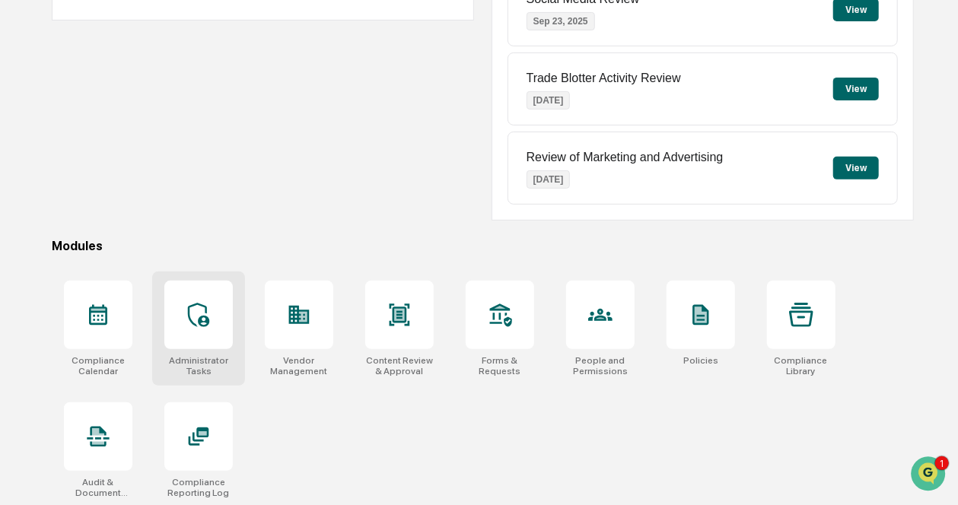
click at [218, 363] on div "Administrator Tasks" at bounding box center [198, 365] width 68 height 21
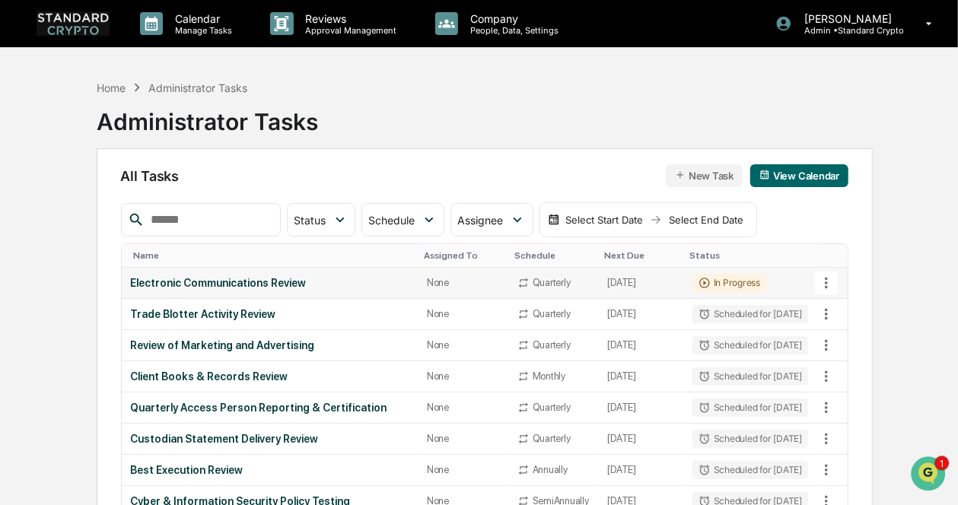
click at [265, 289] on div "Electronic Communications Review" at bounding box center [270, 283] width 278 height 12
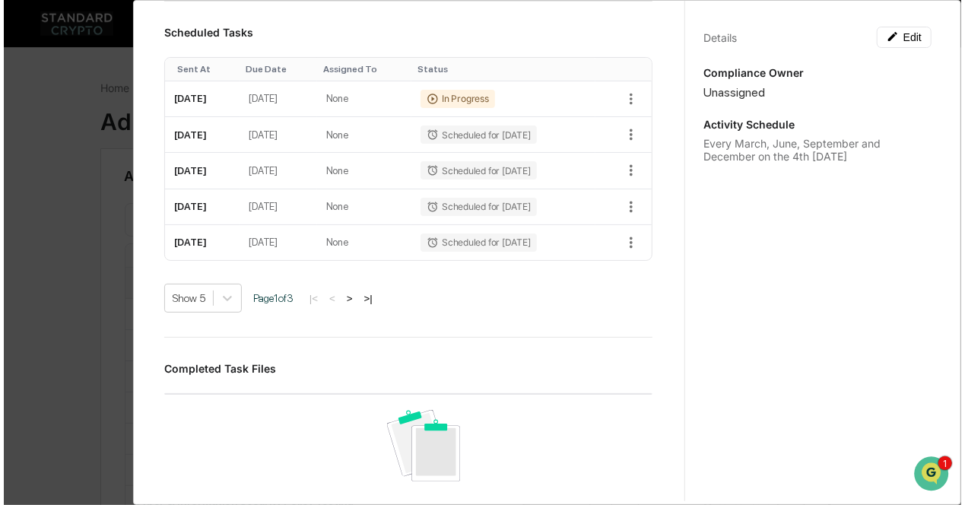
scroll to position [797, 0]
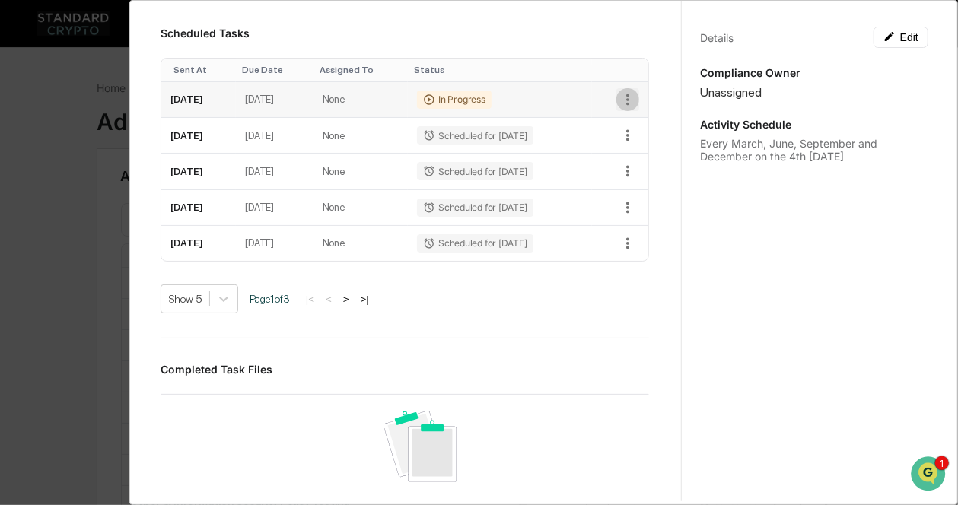
click at [626, 105] on icon "button" at bounding box center [627, 99] width 3 height 11
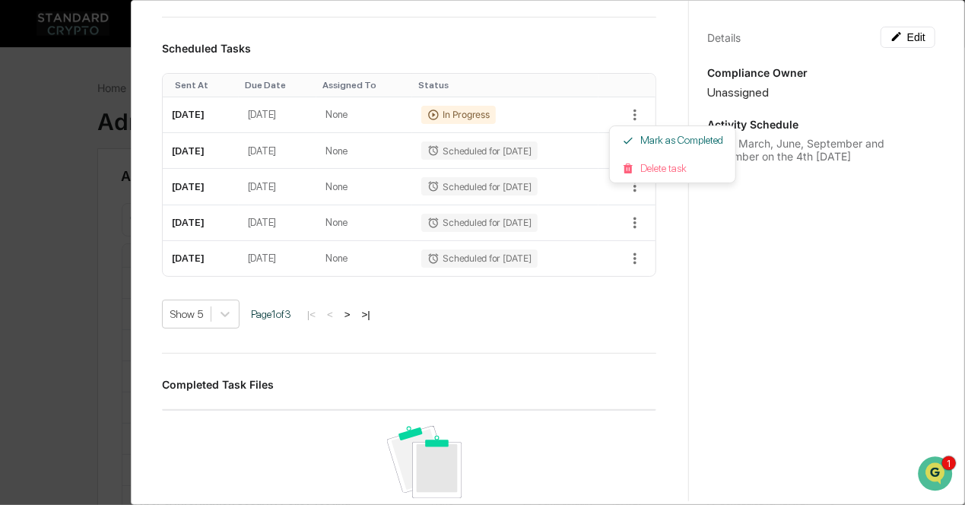
click at [553, 56] on div at bounding box center [482, 252] width 965 height 505
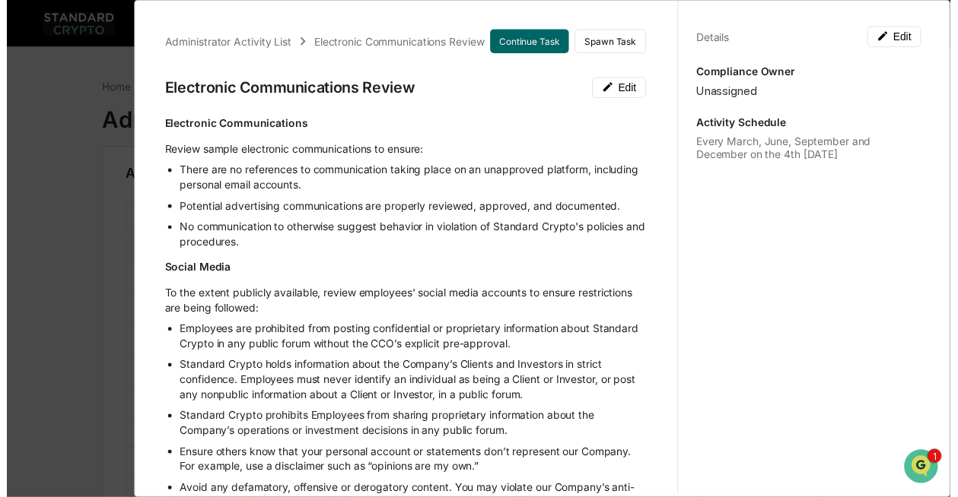
scroll to position [1, 0]
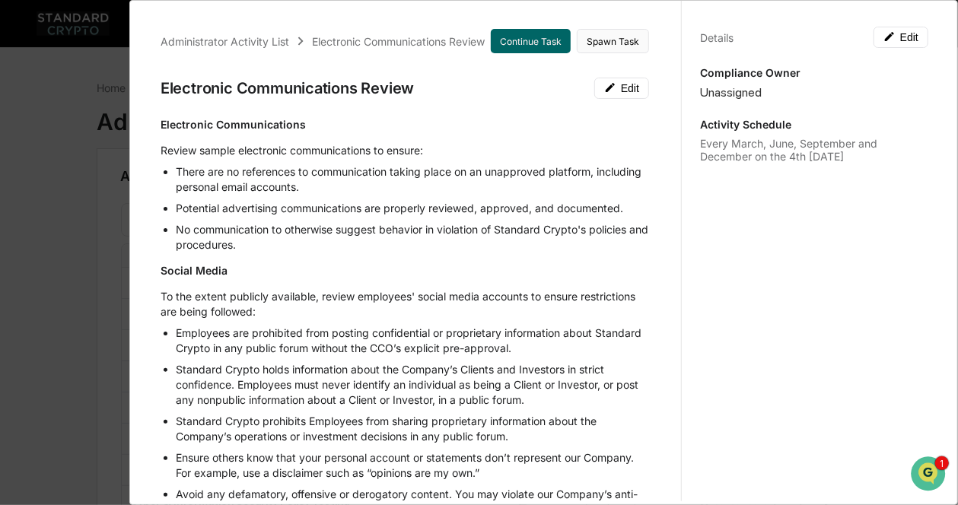
click at [599, 46] on button "Spawn Task" at bounding box center [613, 41] width 72 height 24
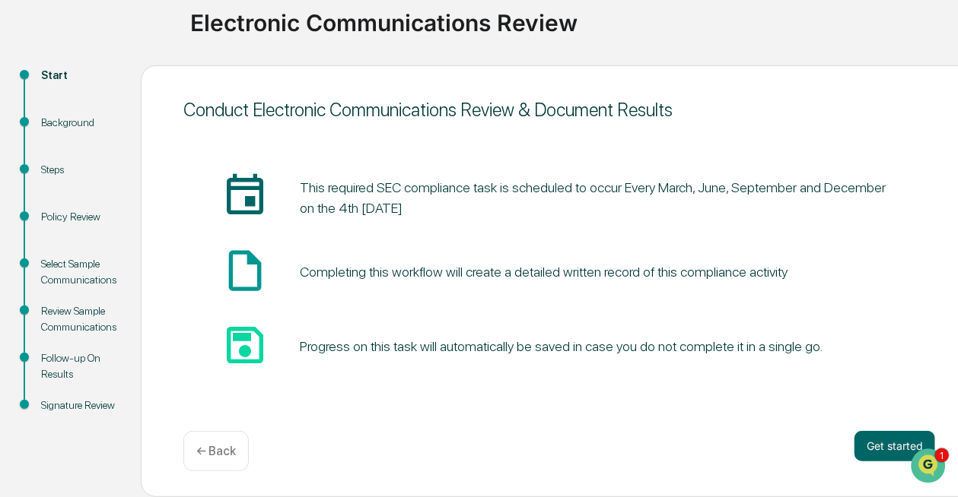
scroll to position [115, 0]
click at [875, 448] on button "Get started" at bounding box center [894, 447] width 81 height 30
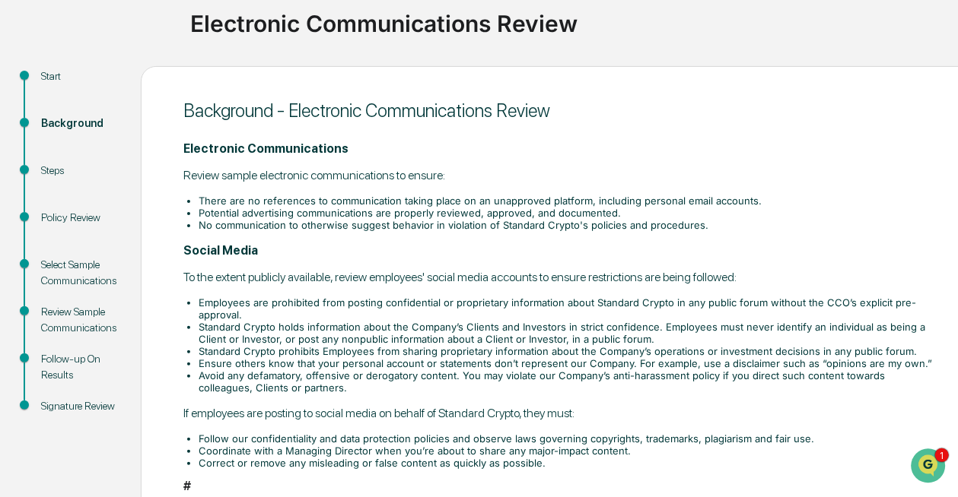
scroll to position [204, 0]
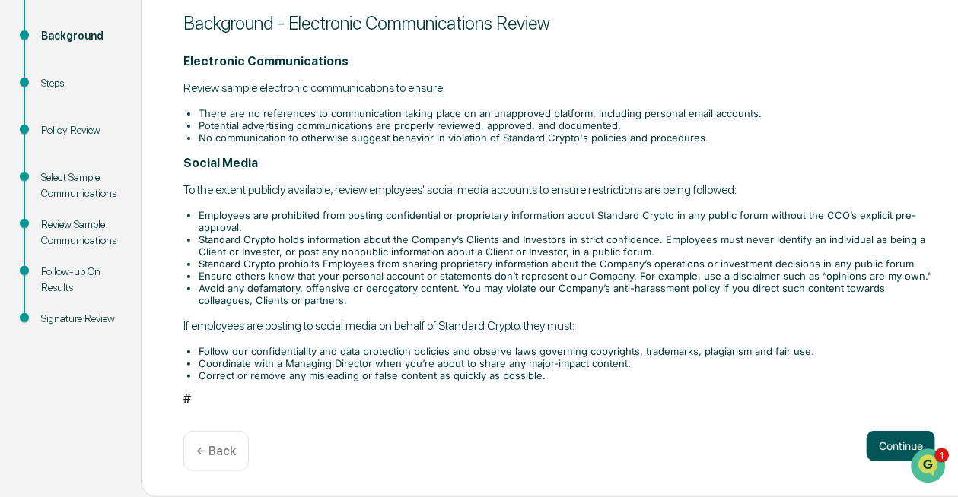
click at [882, 445] on button "Continue" at bounding box center [900, 446] width 68 height 30
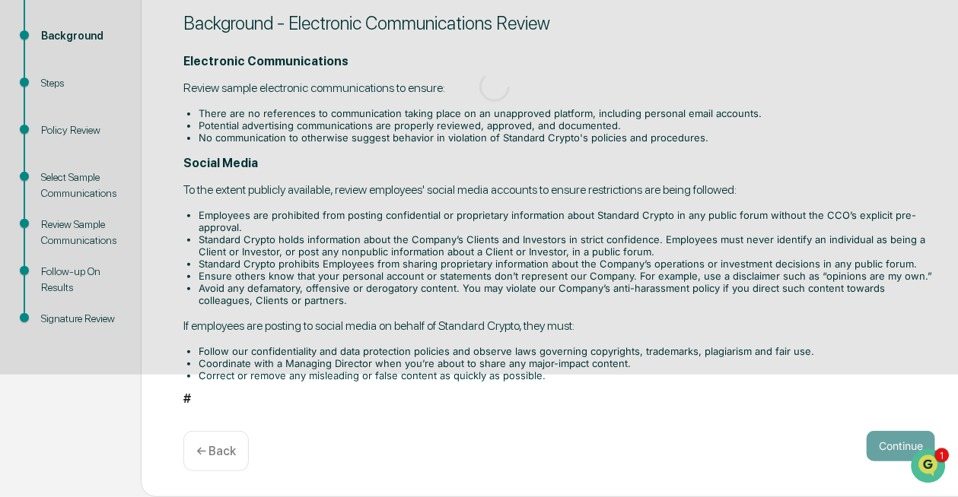
scroll to position [126, 0]
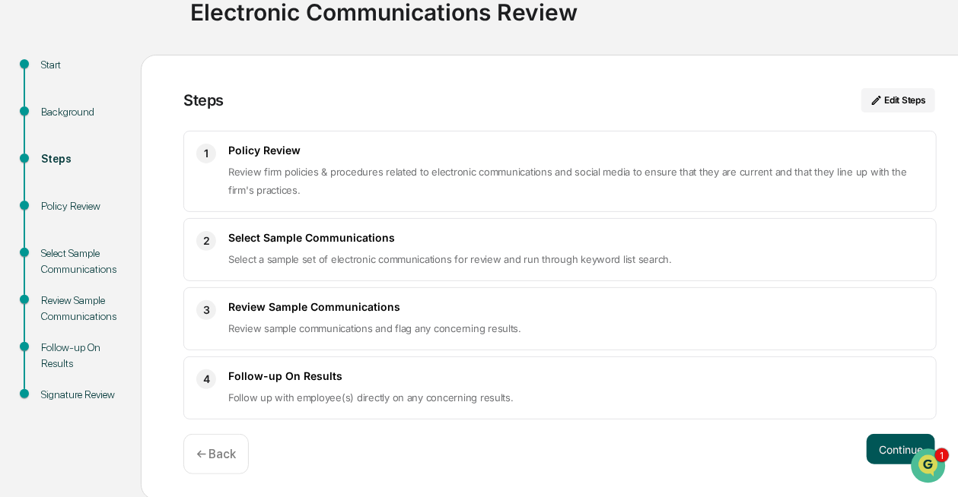
click at [880, 444] on button "Continue" at bounding box center [900, 449] width 68 height 30
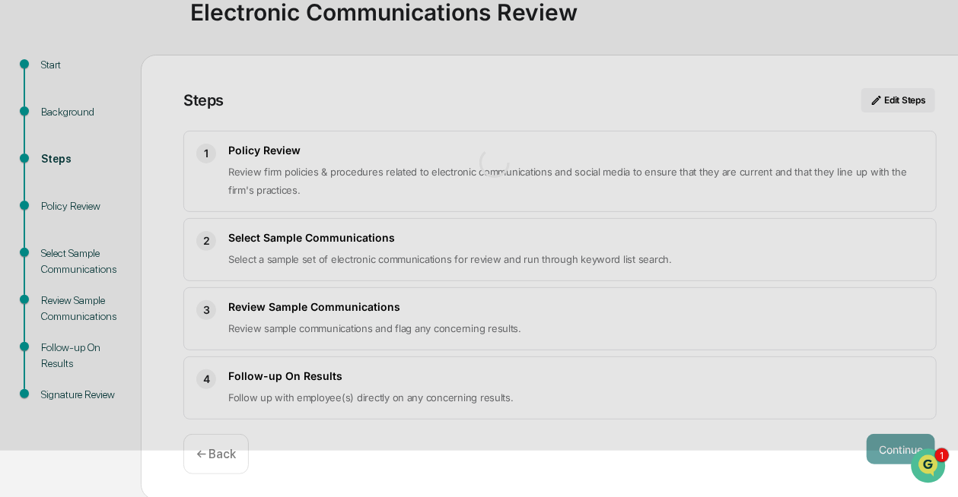
scroll to position [78, 0]
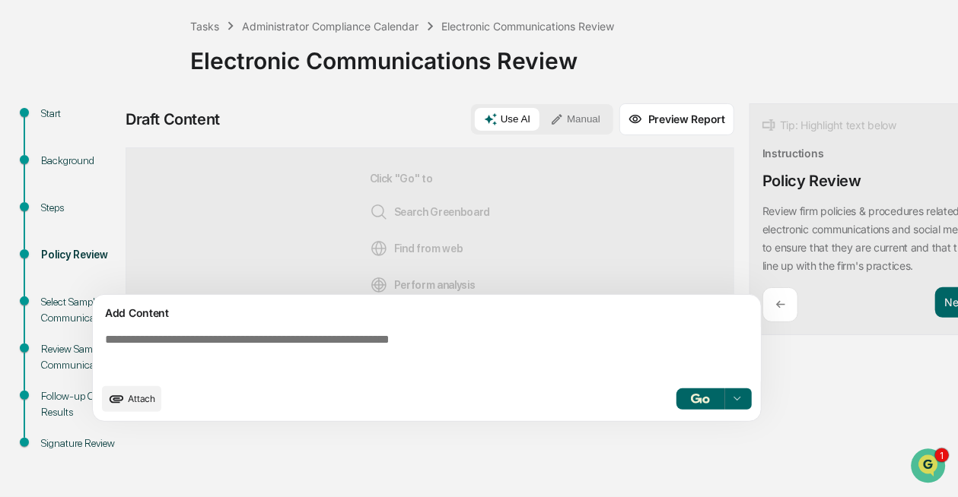
click at [517, 378] on textarea at bounding box center [430, 354] width 662 height 55
click at [582, 114] on button "Manual" at bounding box center [575, 119] width 68 height 23
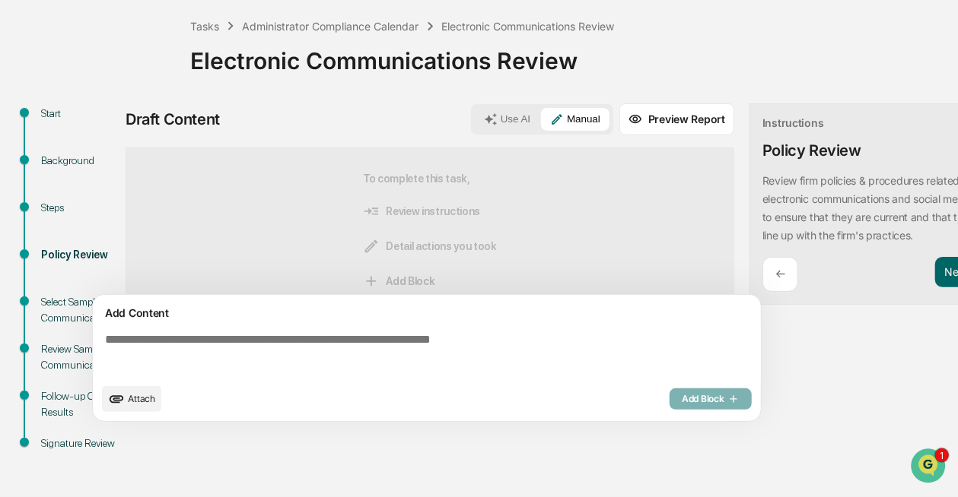
click at [397, 350] on textarea at bounding box center [430, 354] width 662 height 55
paste textarea "**********"
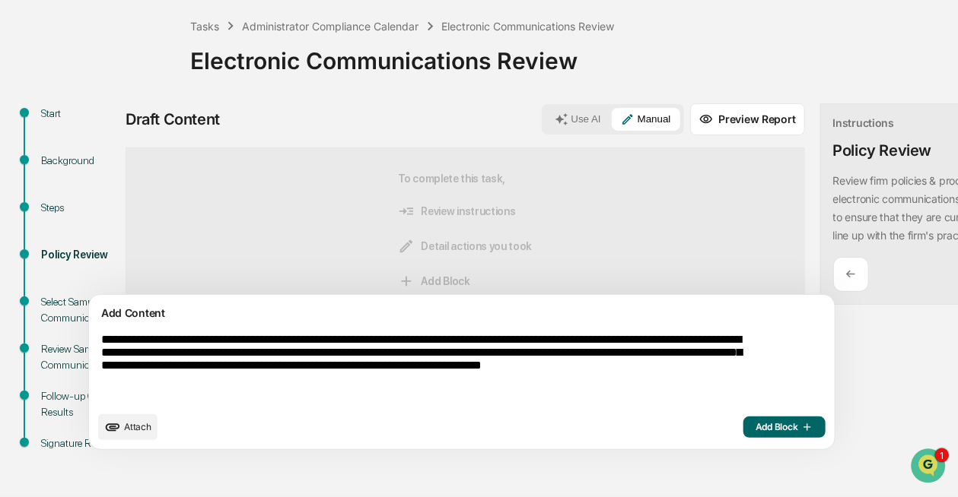
type textarea "**********"
click at [755, 434] on span "Add Block" at bounding box center [784, 427] width 58 height 12
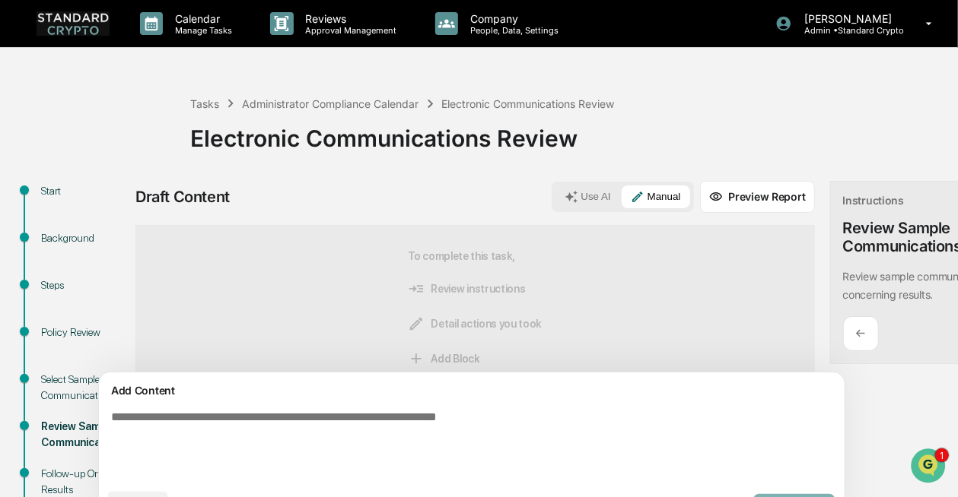
scroll to position [1, 0]
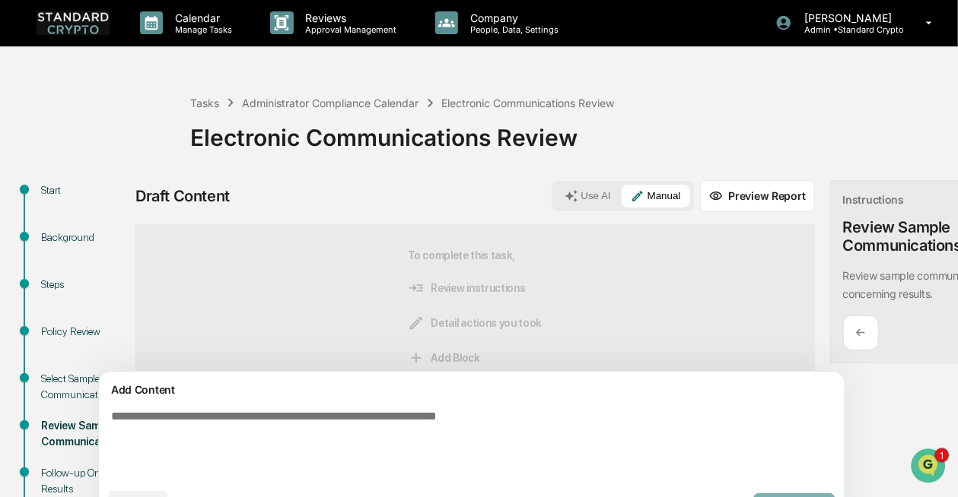
click at [700, 189] on button "Preview Report" at bounding box center [757, 196] width 115 height 32
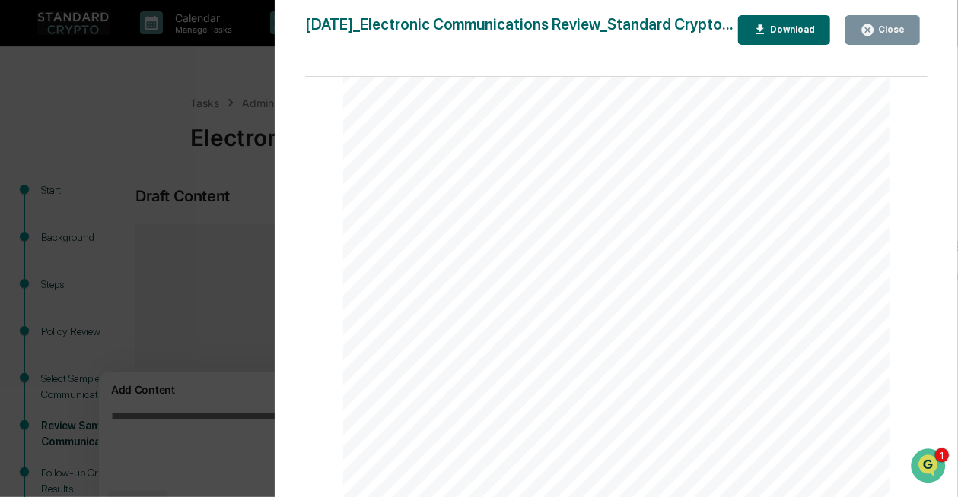
scroll to position [132, 0]
click at [892, 23] on div "Close" at bounding box center [882, 30] width 44 height 14
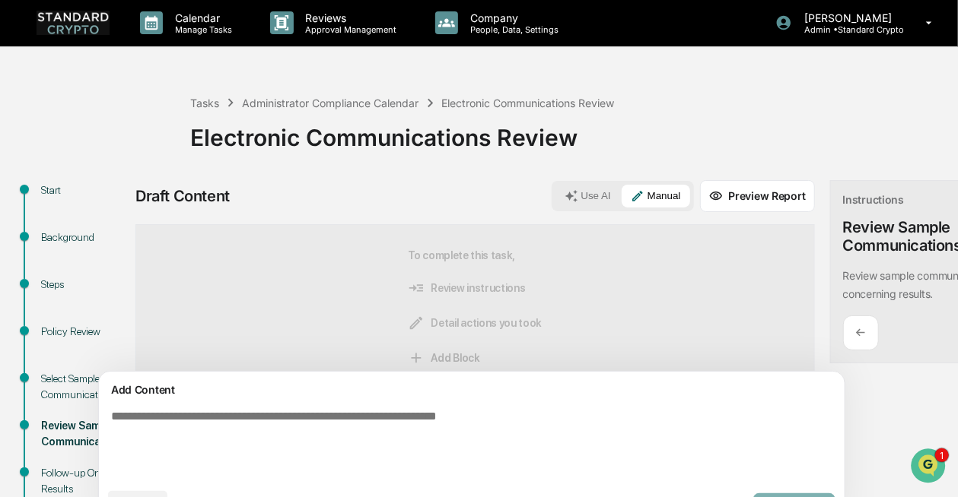
click at [390, 443] on textarea at bounding box center [436, 445] width 663 height 83
paste textarea "**********"
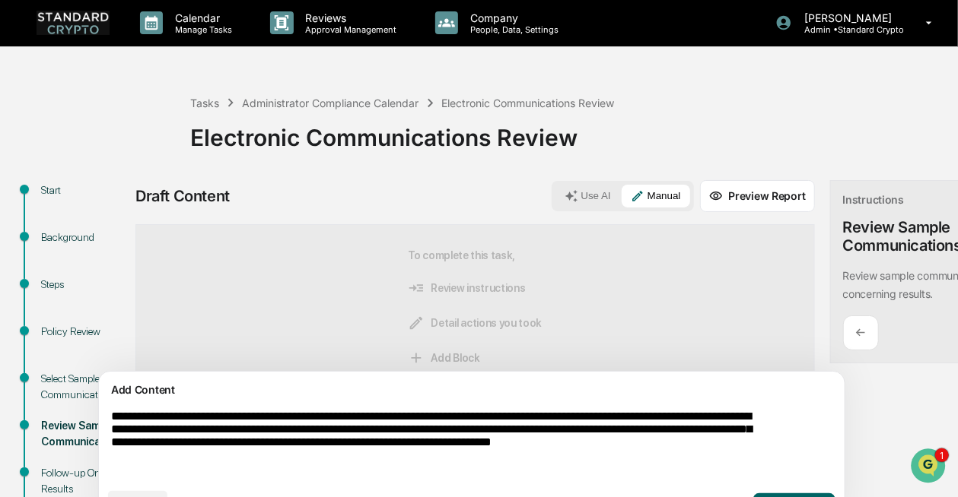
scroll to position [78, 0]
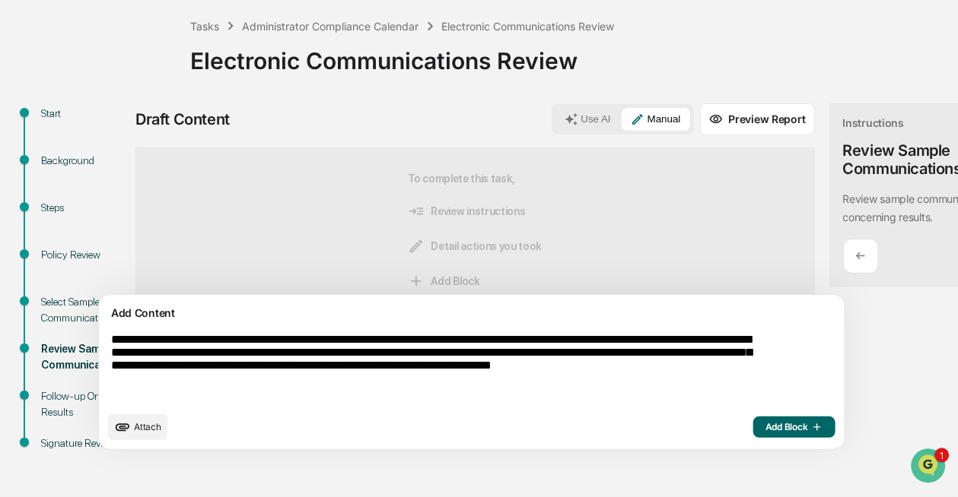
type textarea "**********"
click at [765, 432] on span "Add Block" at bounding box center [794, 427] width 58 height 12
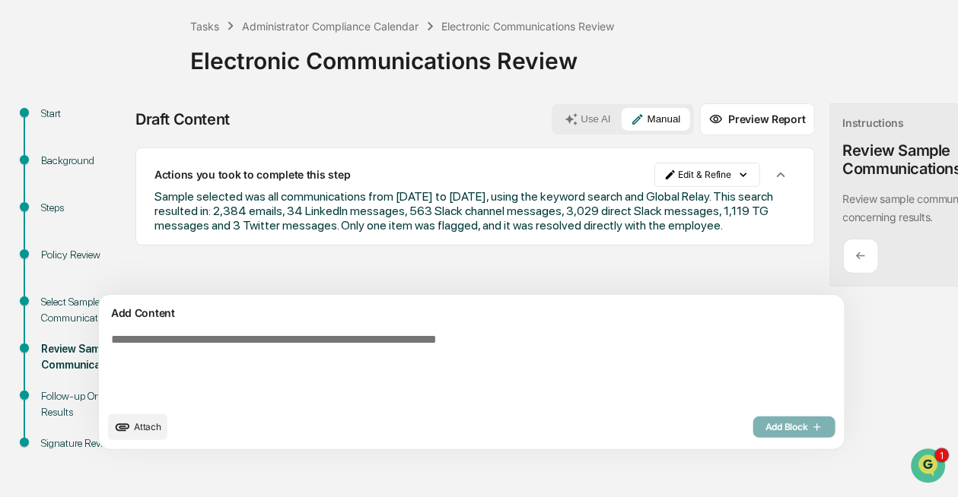
click at [846, 348] on div "Draft Content Use AI Manual Preview Report Sources Actions you took to complete…" at bounding box center [561, 281] width 852 height 356
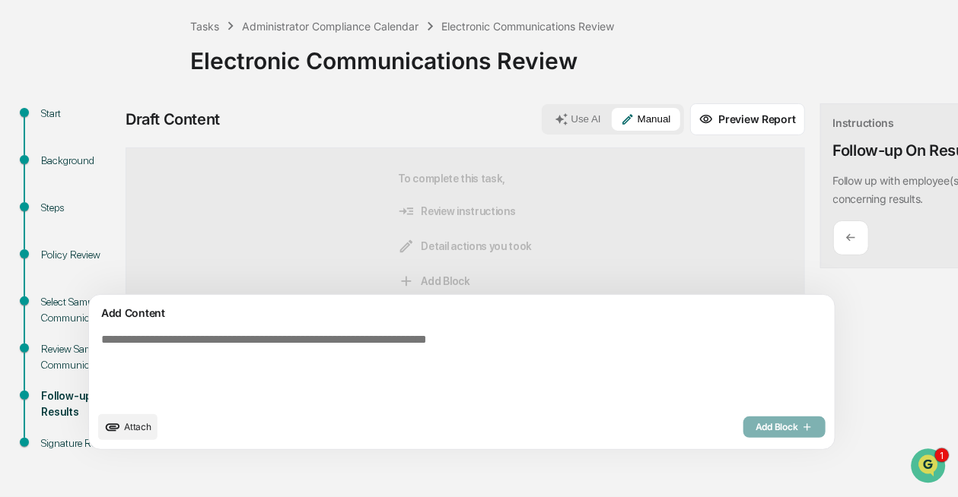
click at [846, 235] on p "←" at bounding box center [851, 237] width 10 height 14
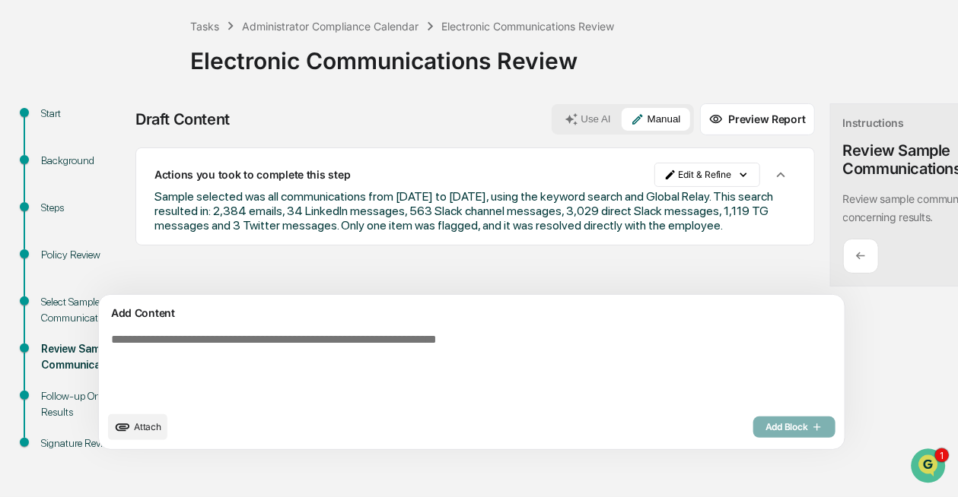
click at [830, 235] on div "Instructions Review Sample Communications Review sample communications and flag…" at bounding box center [957, 195] width 254 height 184
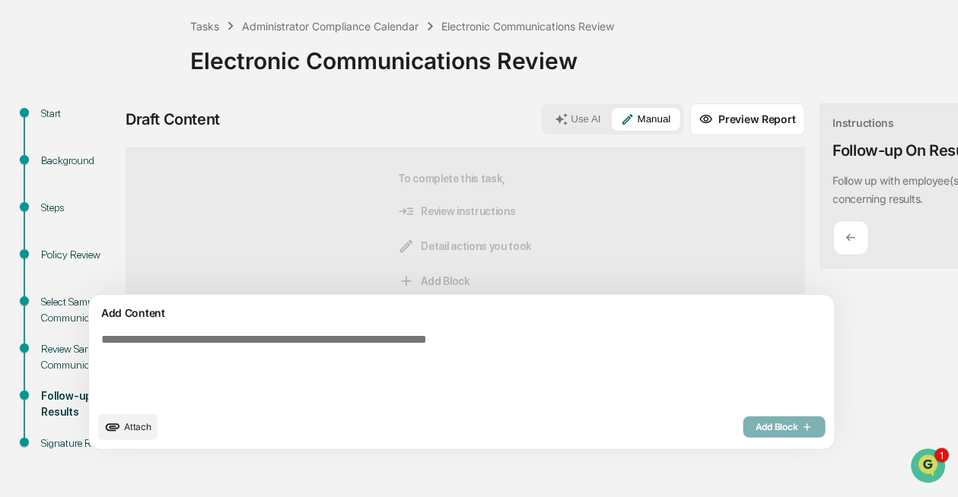
click at [833, 245] on div "←" at bounding box center [851, 239] width 36 height 36
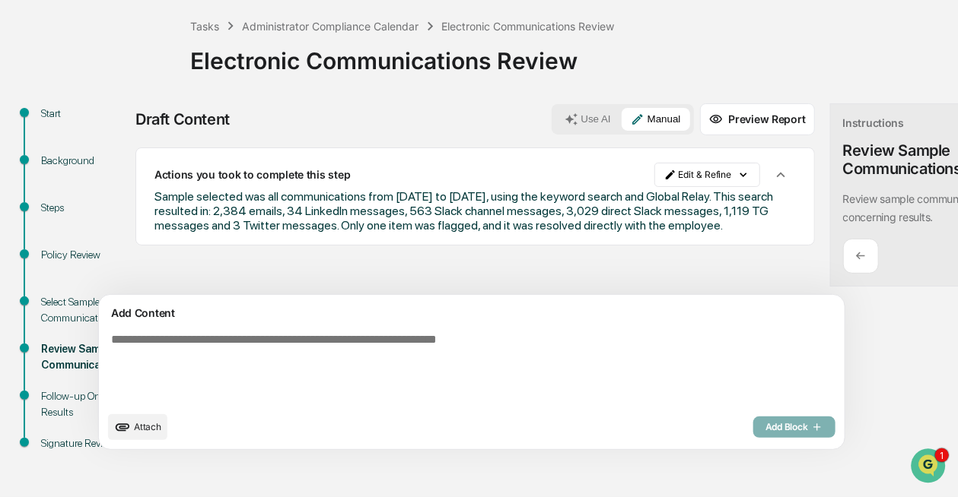
drag, startPoint x: 587, startPoint y: 229, endPoint x: 595, endPoint y: 246, distance: 19.1
click at [595, 233] on div "Sample selected was all communications from [DATE] to [DATE], using the keyword…" at bounding box center [474, 210] width 641 height 43
copy span "Only one item was flagged, and it was resolved directly with the employee."
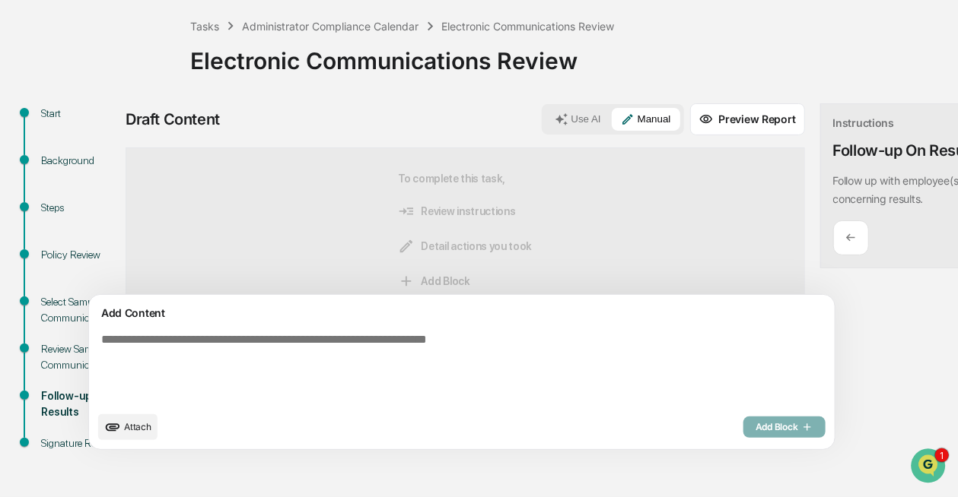
click at [452, 345] on textarea at bounding box center [426, 368] width 663 height 83
paste textarea "**********"
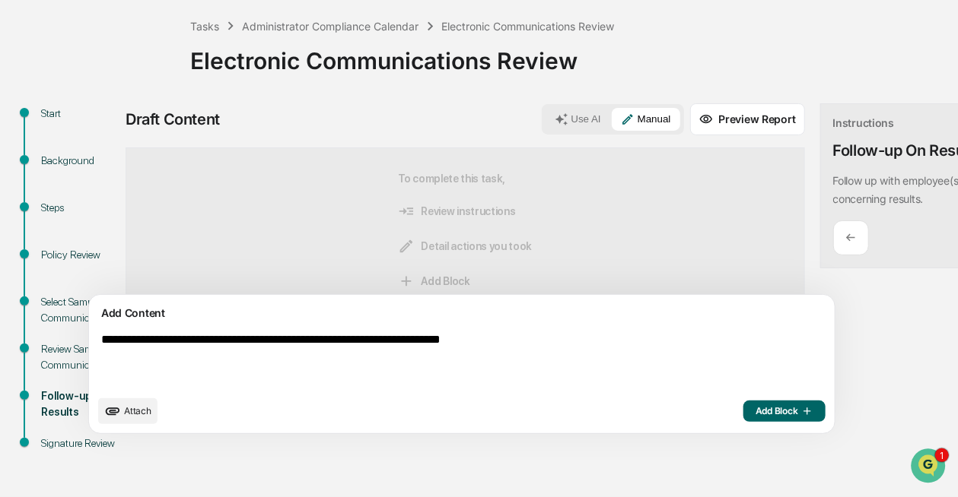
type textarea "**********"
click at [755, 413] on span "Add Block" at bounding box center [784, 411] width 58 height 12
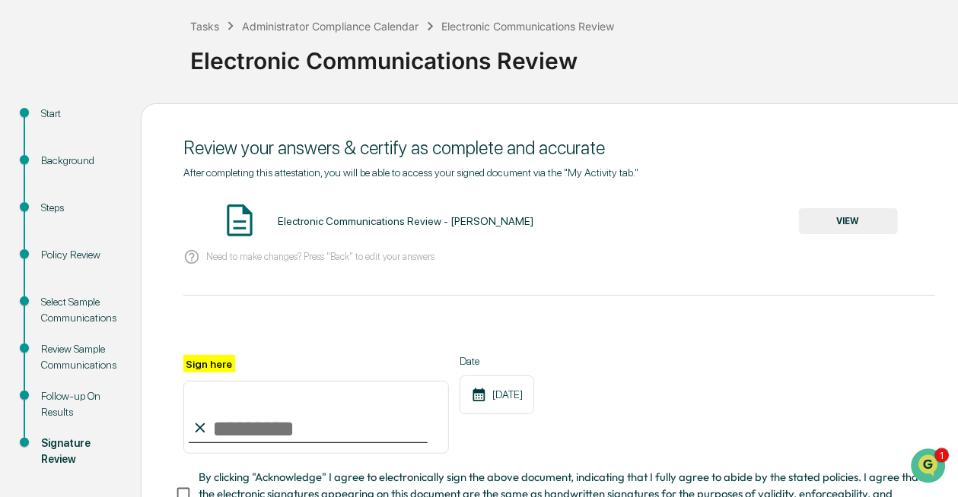
click at [835, 227] on button "VIEW" at bounding box center [848, 221] width 99 height 26
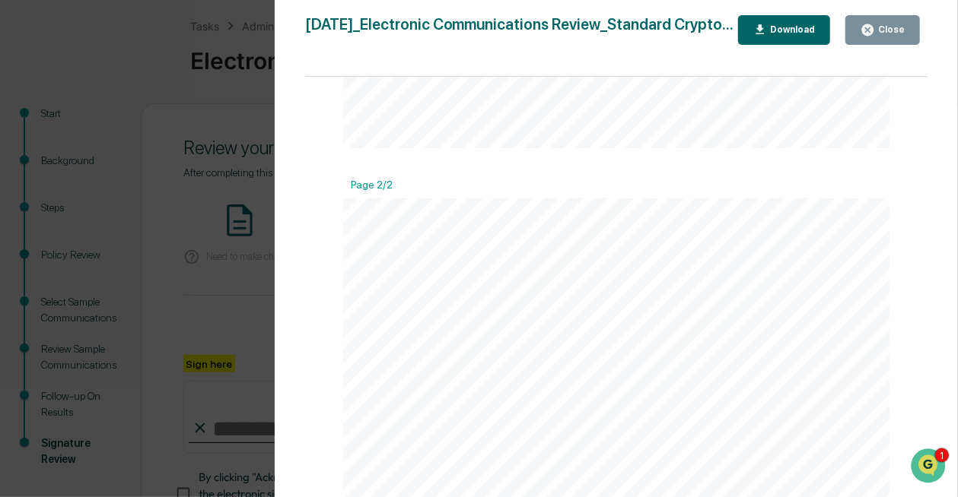
scroll to position [734, 0]
click at [860, 29] on button "Close" at bounding box center [882, 30] width 75 height 30
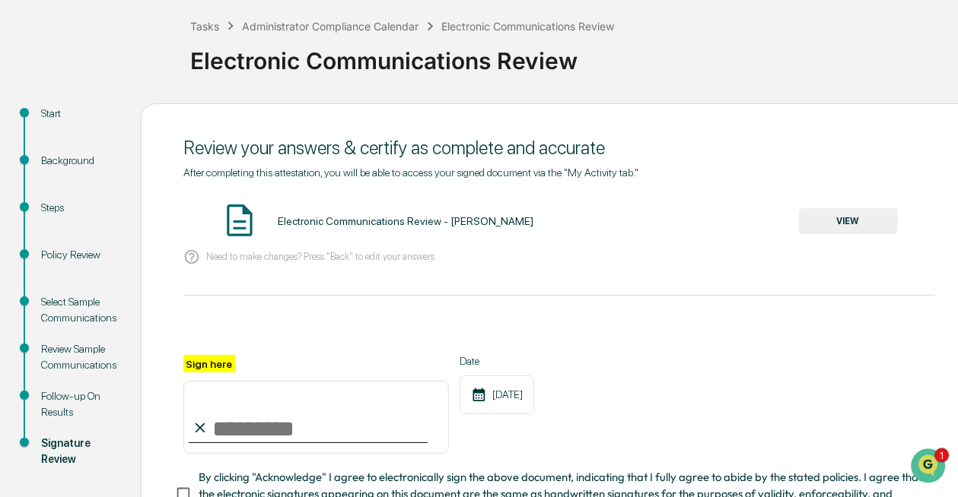
scroll to position [210, 0]
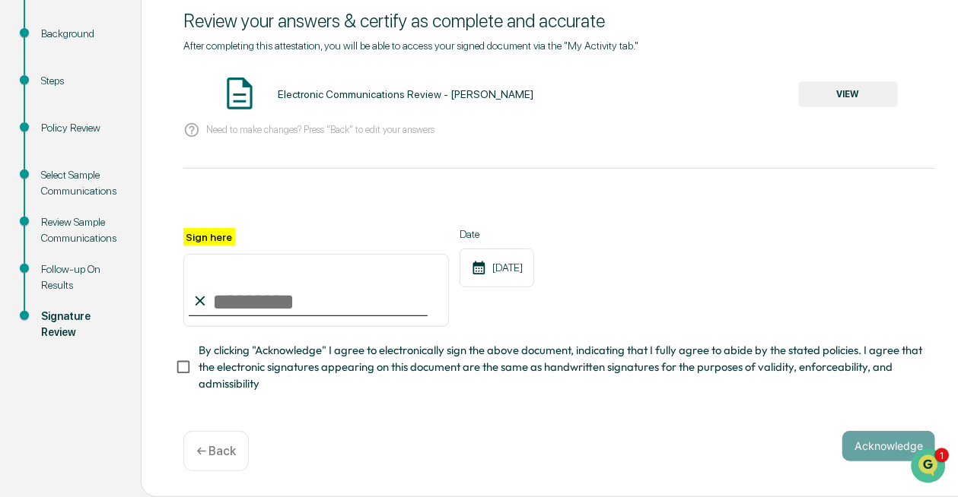
click at [212, 471] on div "← Back" at bounding box center [215, 451] width 65 height 40
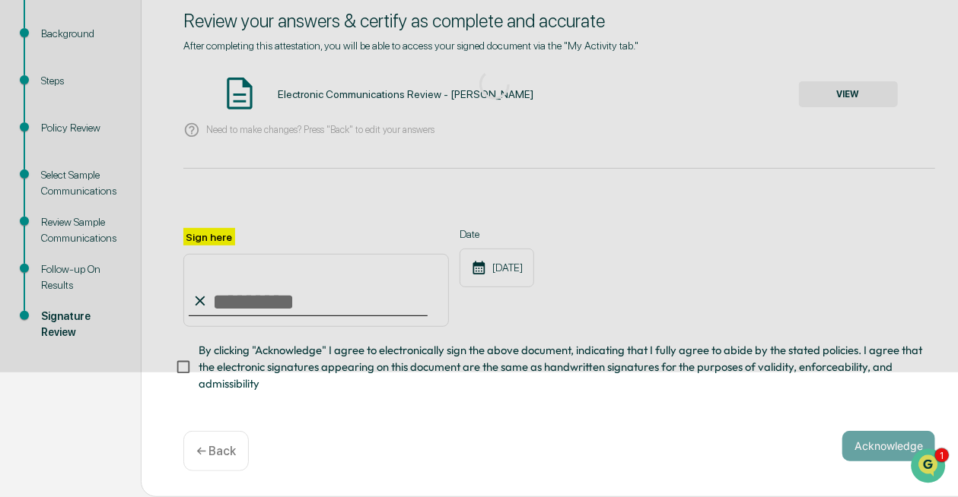
click at [205, 459] on div "← Back" at bounding box center [215, 451] width 65 height 40
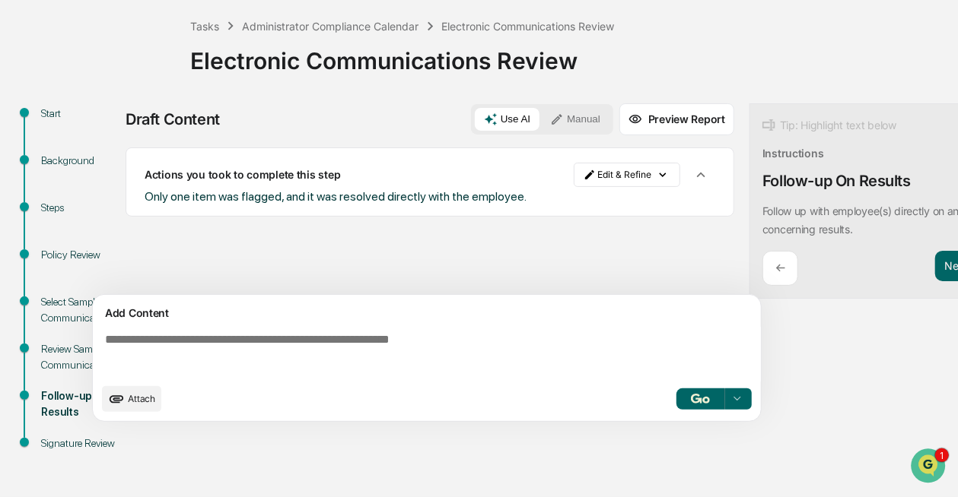
click at [204, 451] on div "Start Background Steps Policy Review Select Sample Communications Review Sample…" at bounding box center [479, 300] width 942 height 394
click at [62, 305] on div "Select Sample Communications" at bounding box center [78, 310] width 75 height 32
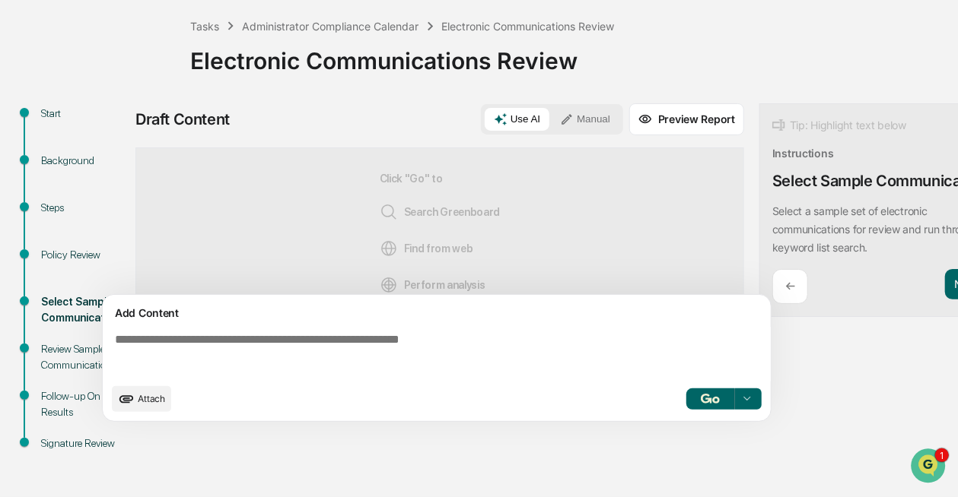
click at [64, 262] on div "Policy Review" at bounding box center [83, 255] width 85 height 16
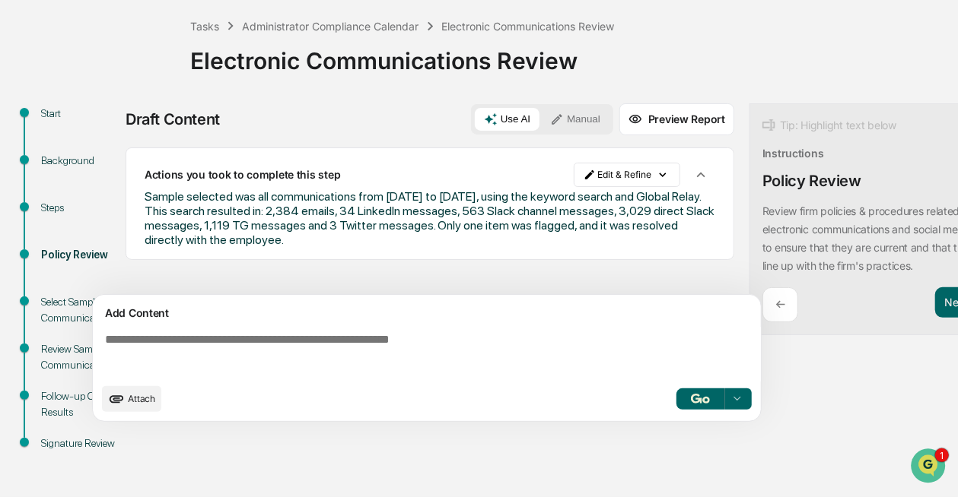
click at [697, 175] on icon "button" at bounding box center [700, 174] width 8 height 5
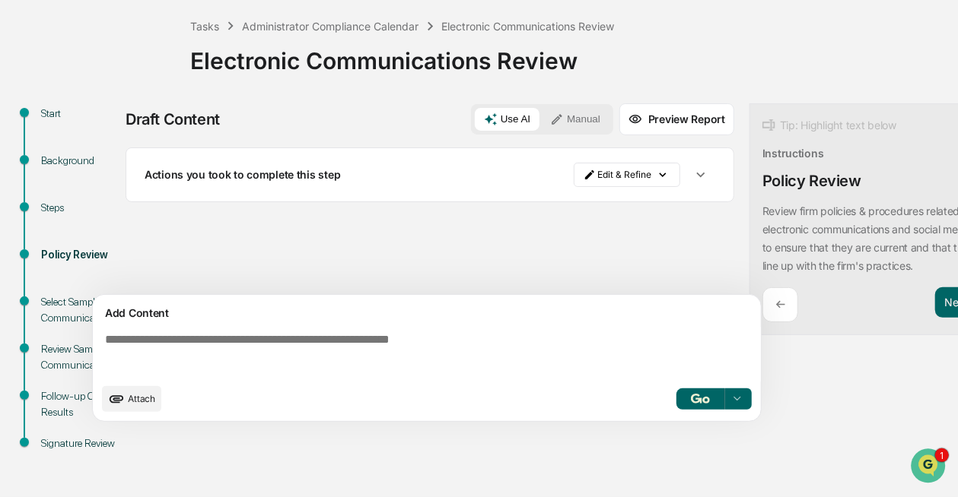
click at [612, 241] on div "Sources Actions you took to complete this step Edit & Refine" at bounding box center [430, 222] width 609 height 148
click at [704, 176] on icon "button" at bounding box center [700, 175] width 17 height 17
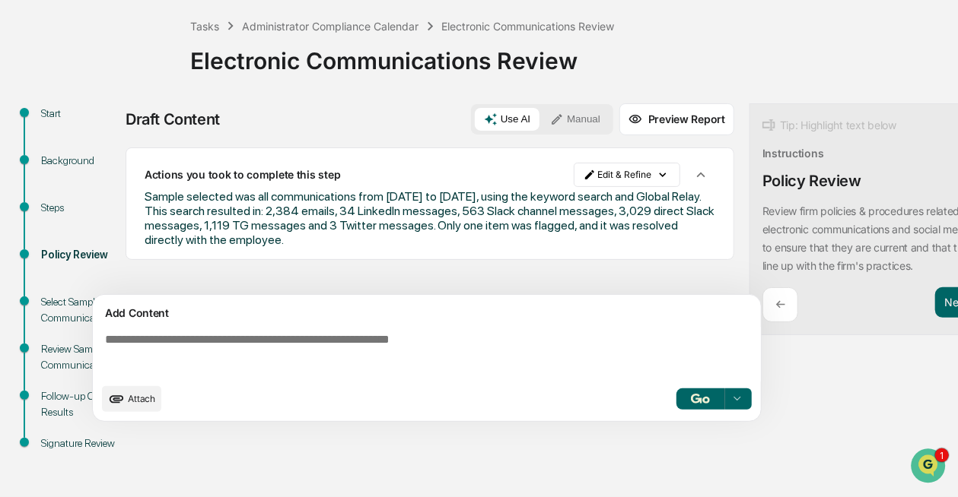
drag, startPoint x: 415, startPoint y: 249, endPoint x: 396, endPoint y: 240, distance: 22.1
click at [396, 240] on div "Actions you took to complete this step Edit & Refine Sample selected was all co…" at bounding box center [430, 204] width 609 height 113
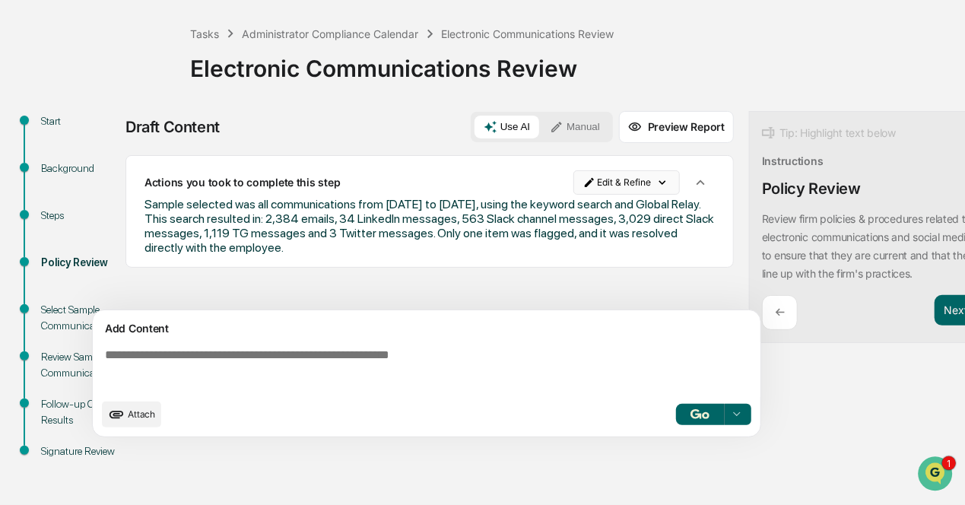
click at [596, 183] on html "Calendar Manage Tasks Reviews Approval Management Company People, Data, Setting…" at bounding box center [482, 182] width 965 height 505
click at [603, 239] on div "Delete Result" at bounding box center [628, 237] width 112 height 24
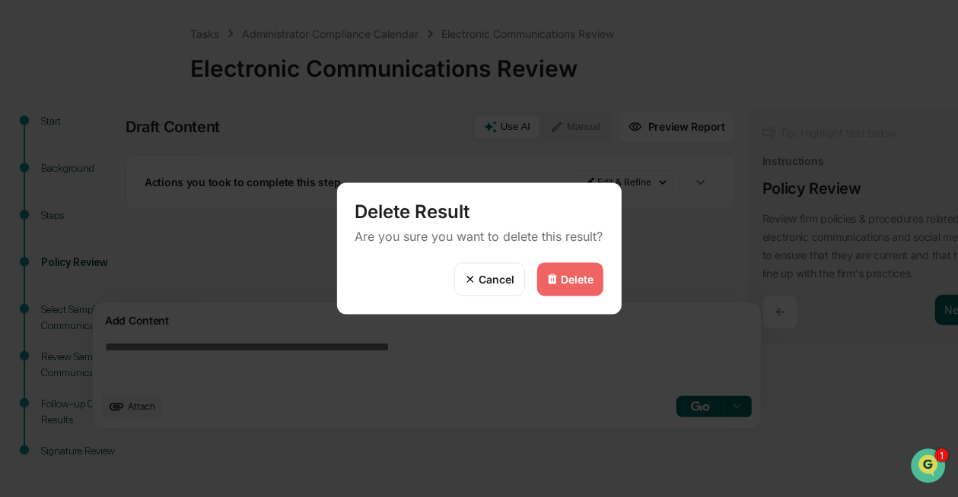
click at [566, 284] on div "Delete" at bounding box center [577, 279] width 33 height 13
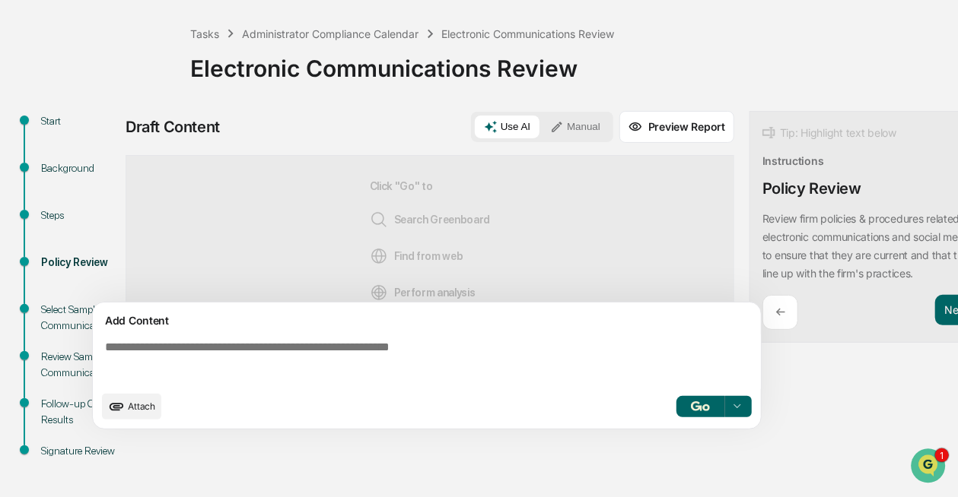
click at [289, 355] on textarea at bounding box center [430, 362] width 662 height 55
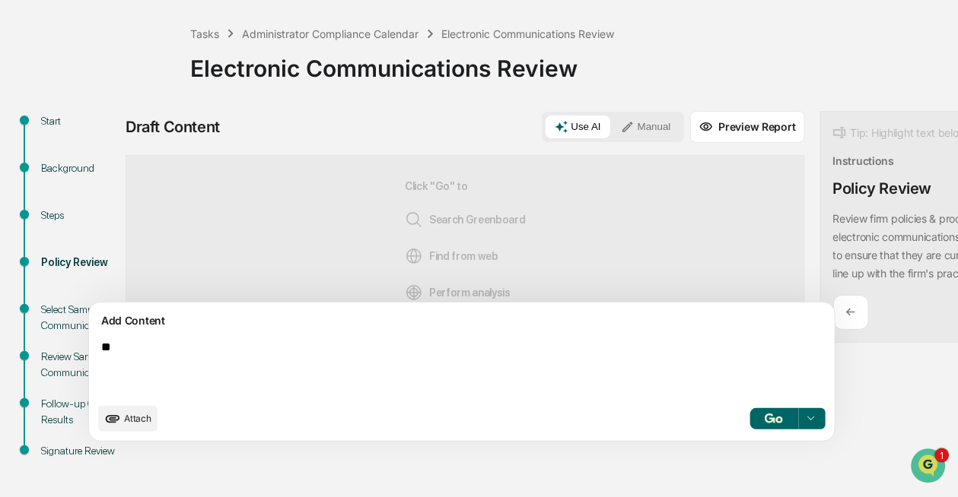
type textarea "*"
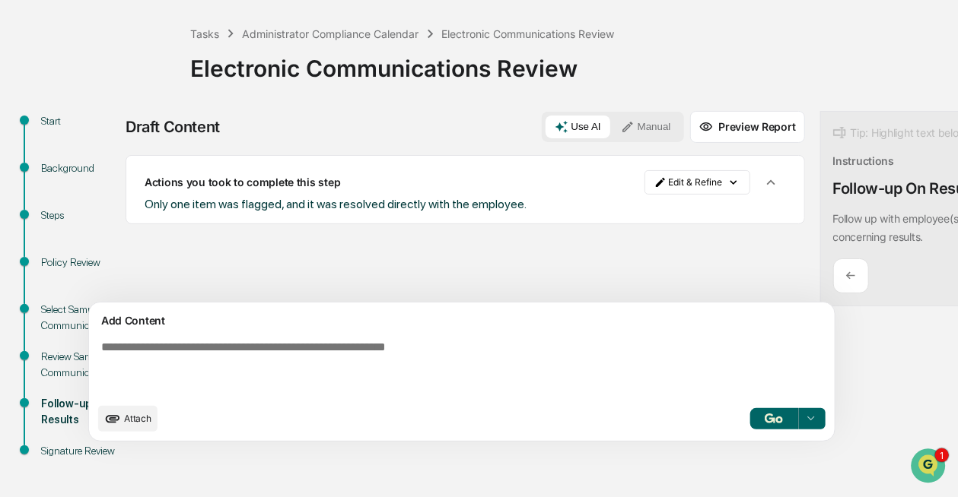
click at [846, 276] on p "←" at bounding box center [851, 276] width 10 height 14
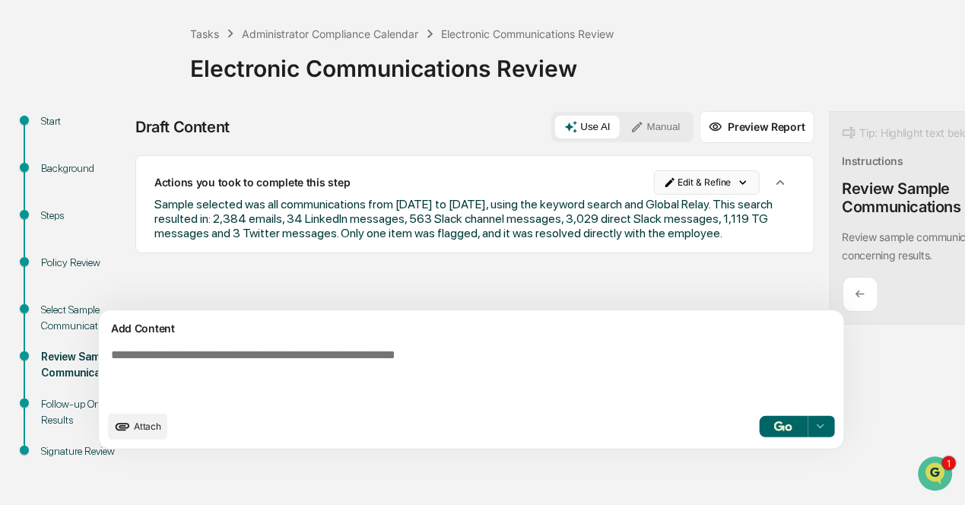
click at [658, 178] on html "Calendar Manage Tasks Reviews Approval Management Company People, Data, Setting…" at bounding box center [482, 182] width 965 height 505
click at [632, 208] on div "Edit Result" at bounding box center [634, 213] width 112 height 24
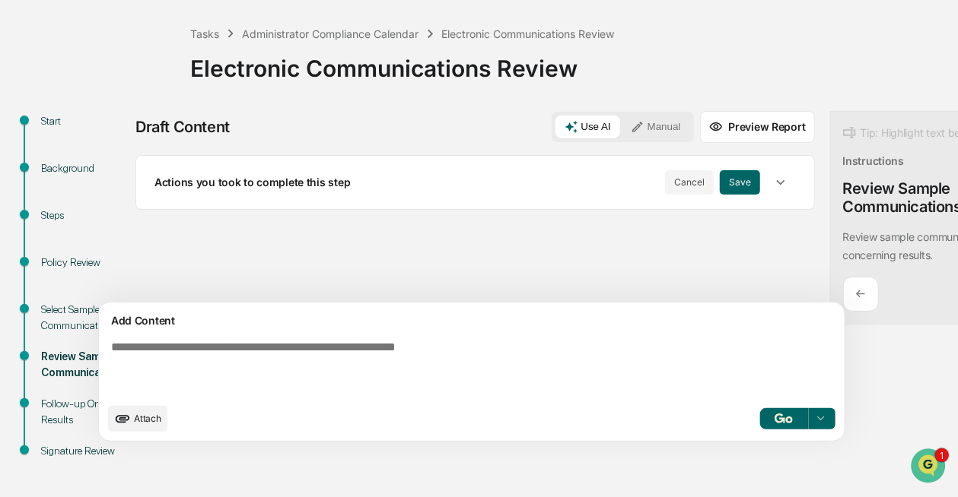
click at [772, 185] on icon "button" at bounding box center [780, 182] width 17 height 17
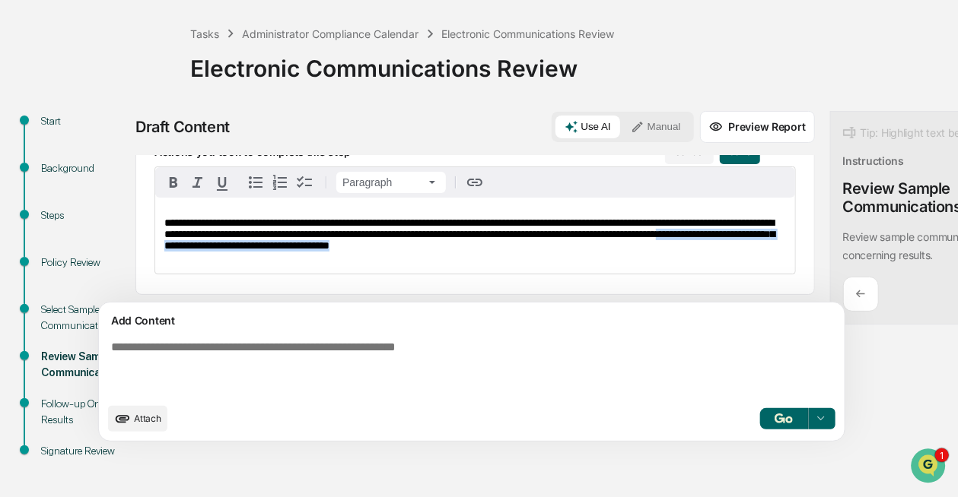
drag, startPoint x: 432, startPoint y: 279, endPoint x: 440, endPoint y: 302, distance: 24.1
click at [440, 302] on div "**********" at bounding box center [474, 229] width 679 height 148
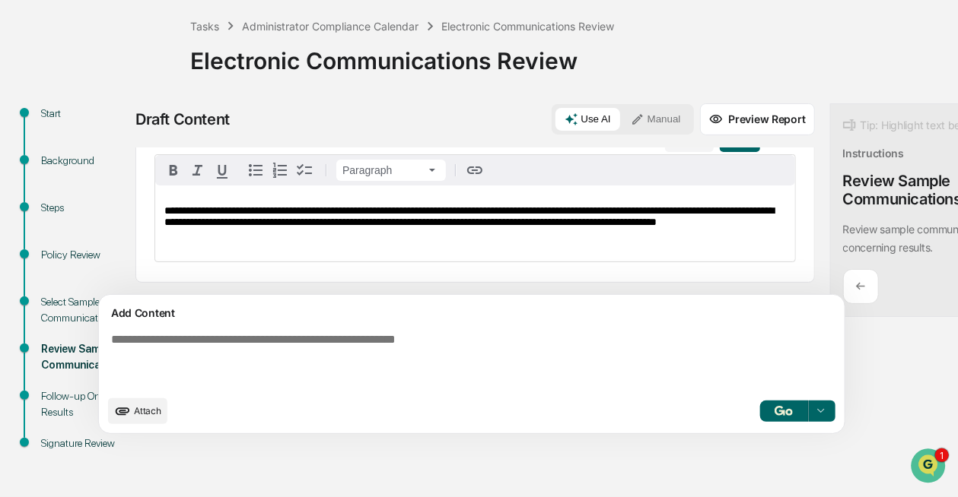
scroll to position [27, 0]
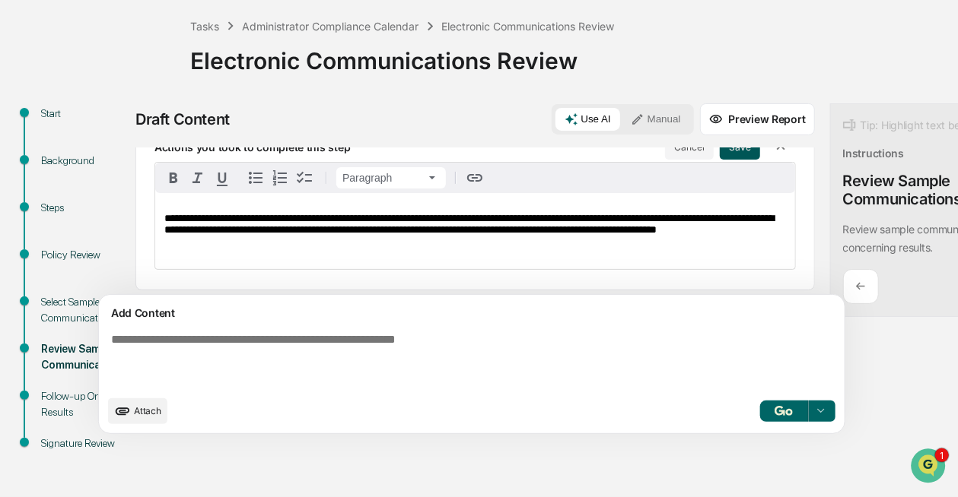
click at [720, 153] on button "Save" at bounding box center [740, 147] width 40 height 24
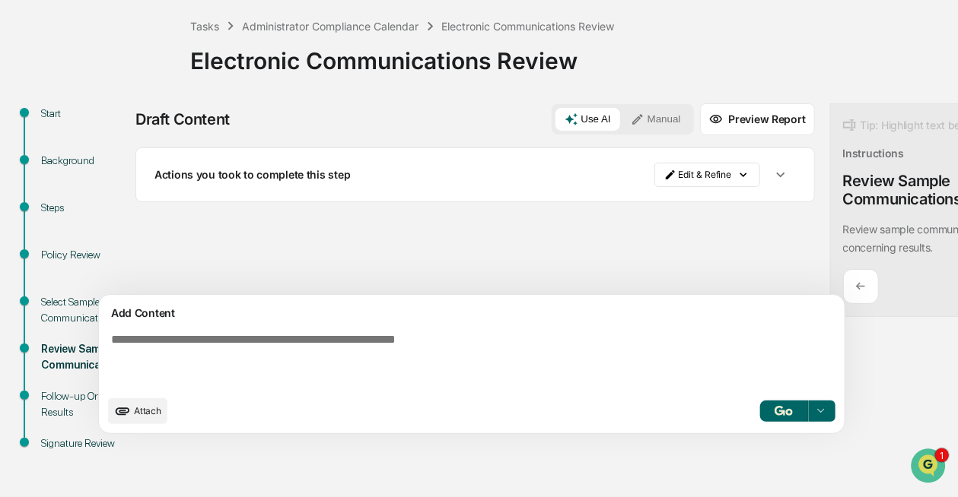
scroll to position [0, 0]
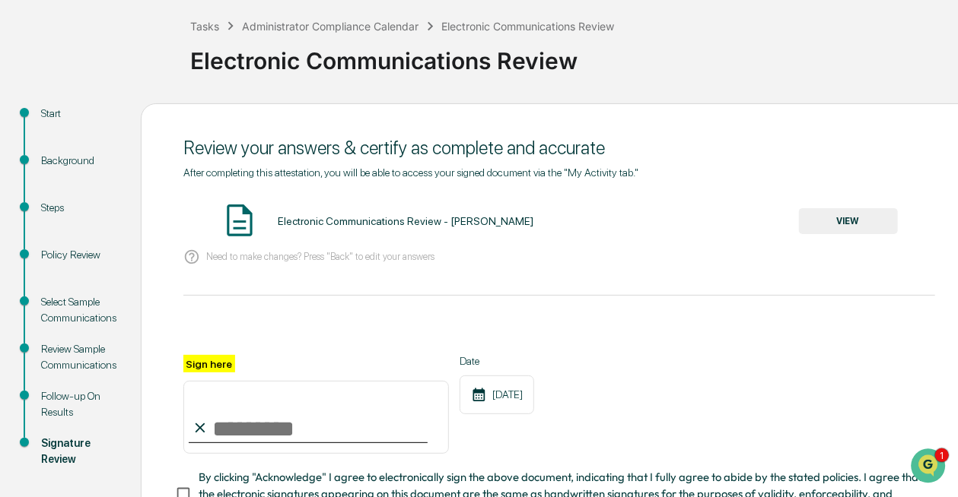
click at [841, 221] on button "VIEW" at bounding box center [848, 221] width 99 height 26
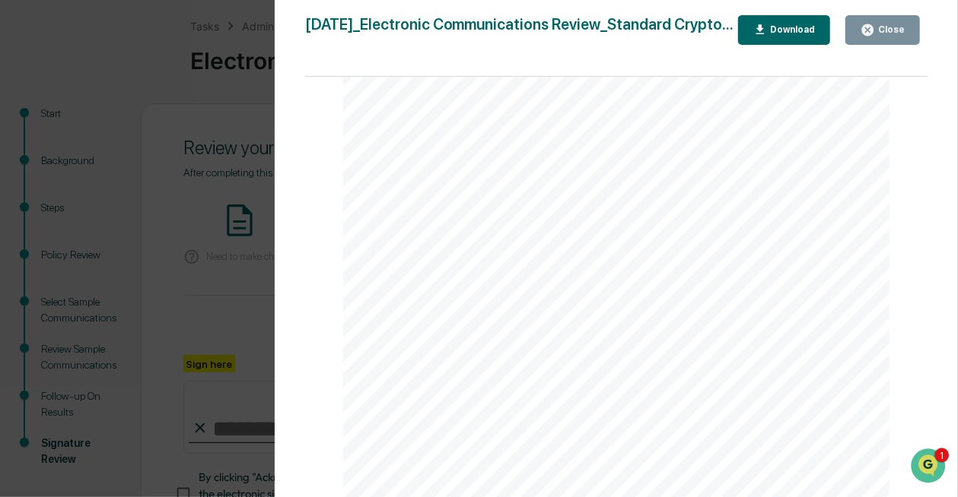
scroll to position [989, 0]
click at [218, 303] on div "Version History 09/23/2025, 11:58 PM Ashley Sweren 2025-09-23_Electronic Commun…" at bounding box center [479, 248] width 958 height 497
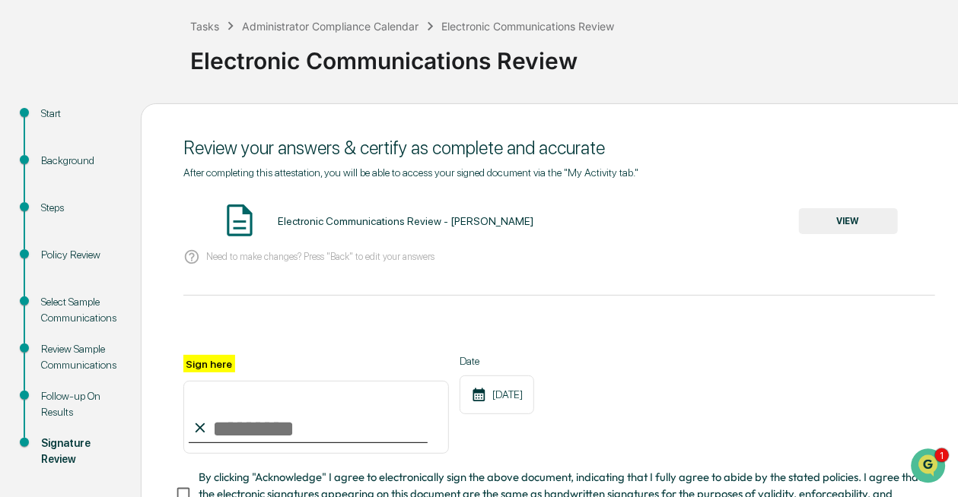
click at [297, 424] on input "Sign here" at bounding box center [315, 417] width 265 height 73
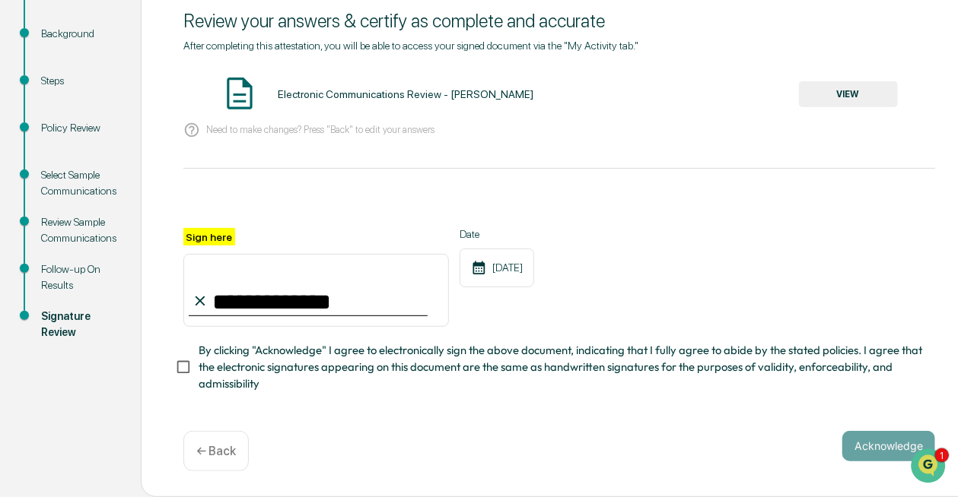
type input "**********"
click at [896, 440] on button "Acknowledge" at bounding box center [888, 446] width 93 height 30
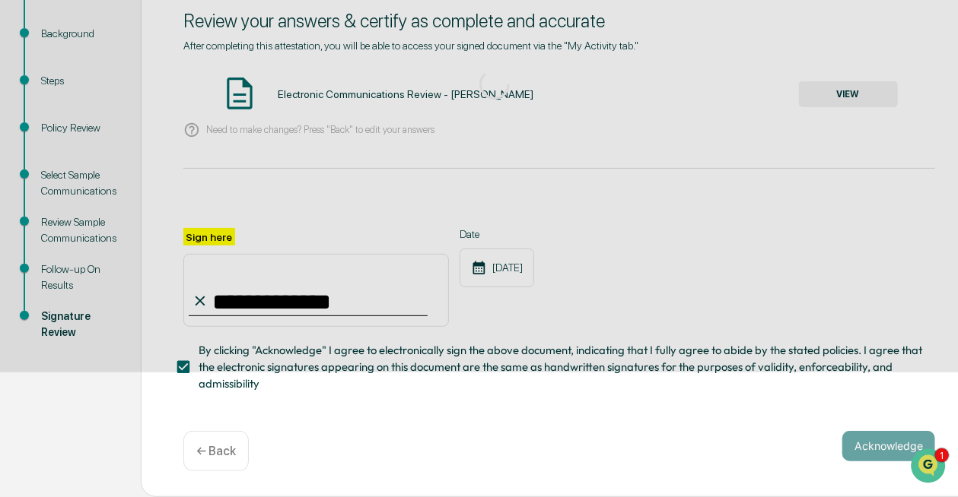
scroll to position [116, 0]
